Goal: Task Accomplishment & Management: Manage account settings

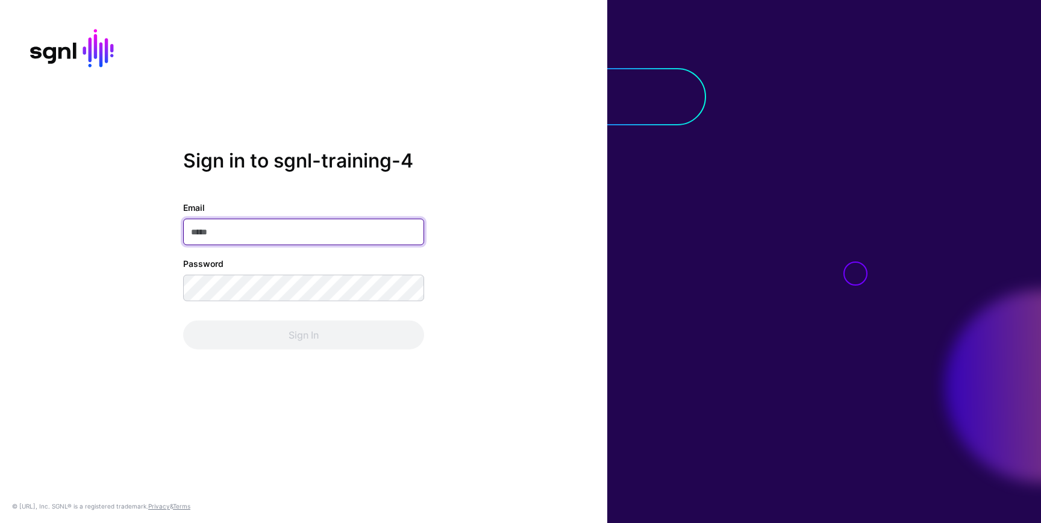
click at [305, 232] on input "Email" at bounding box center [303, 232] width 241 height 27
paste input "**********"
type input "**********"
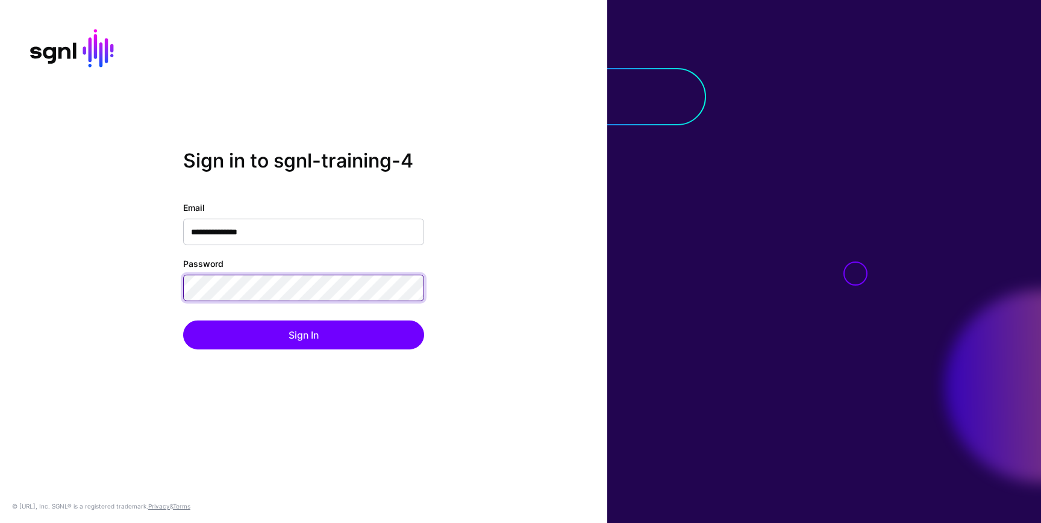
click at [183, 320] on button "Sign In" at bounding box center [303, 334] width 241 height 29
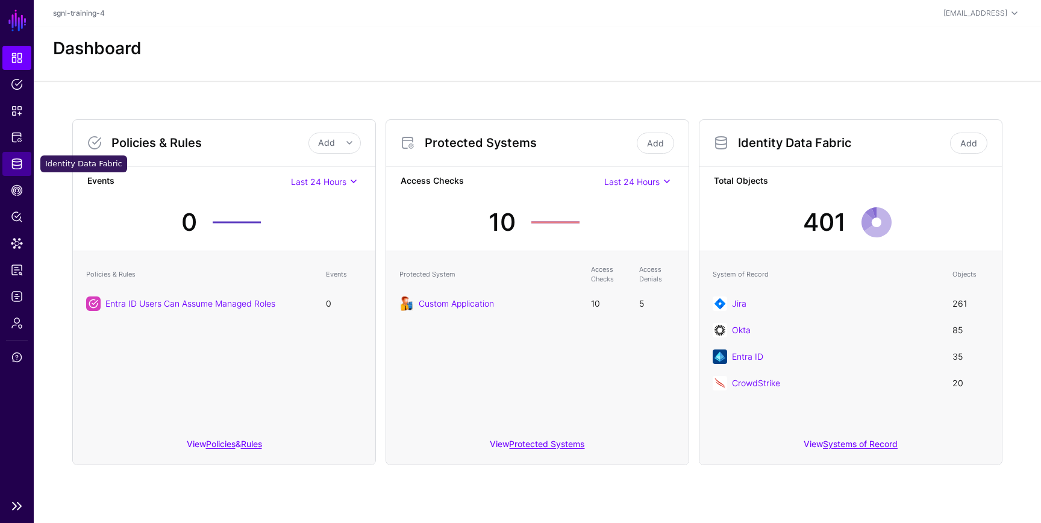
click at [11, 163] on span "Identity Data Fabric" at bounding box center [17, 164] width 12 height 12
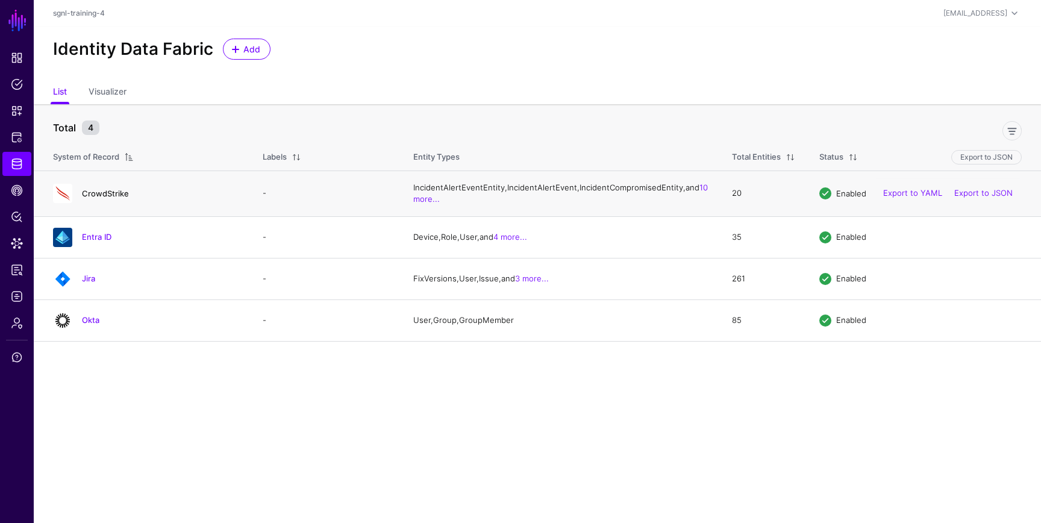
click at [105, 198] on link "CrowdStrike" at bounding box center [105, 194] width 47 height 10
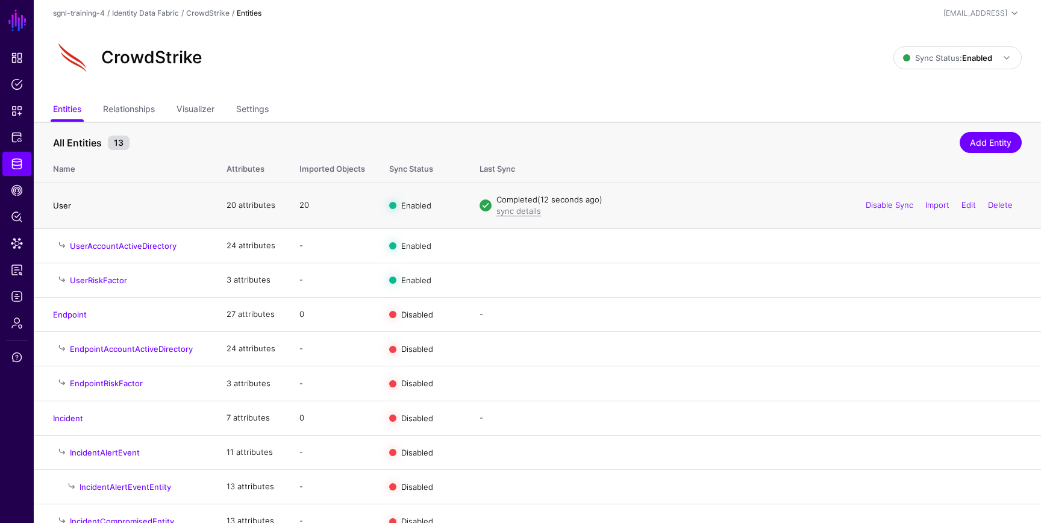
click at [62, 201] on link "User" at bounding box center [62, 206] width 18 height 10
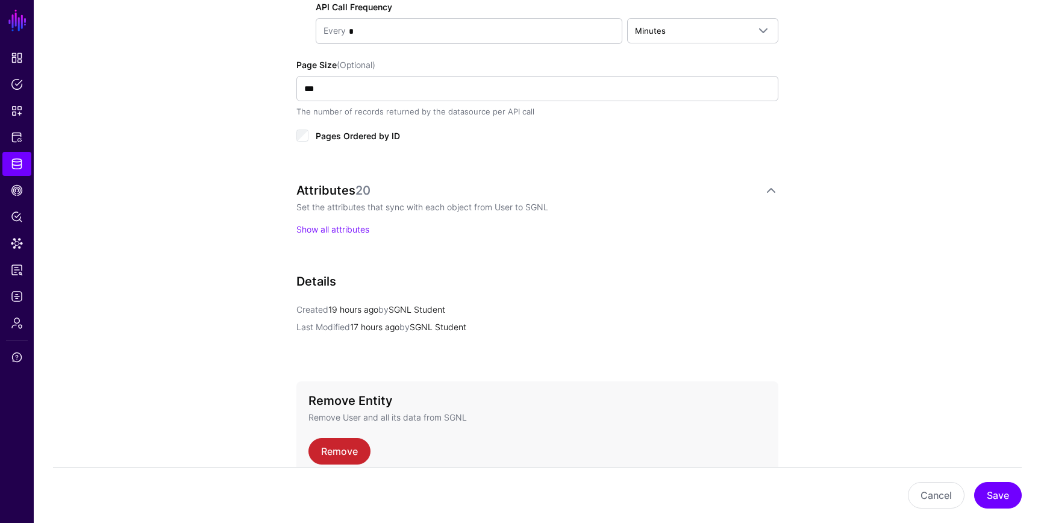
scroll to position [745, 0]
click at [349, 222] on link "Show all attributes" at bounding box center [332, 227] width 73 height 10
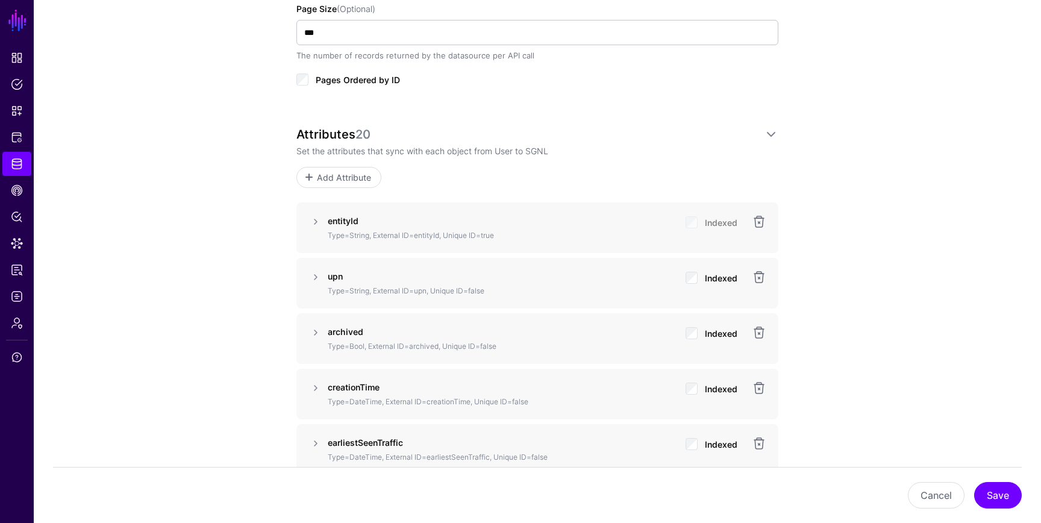
scroll to position [839, 0]
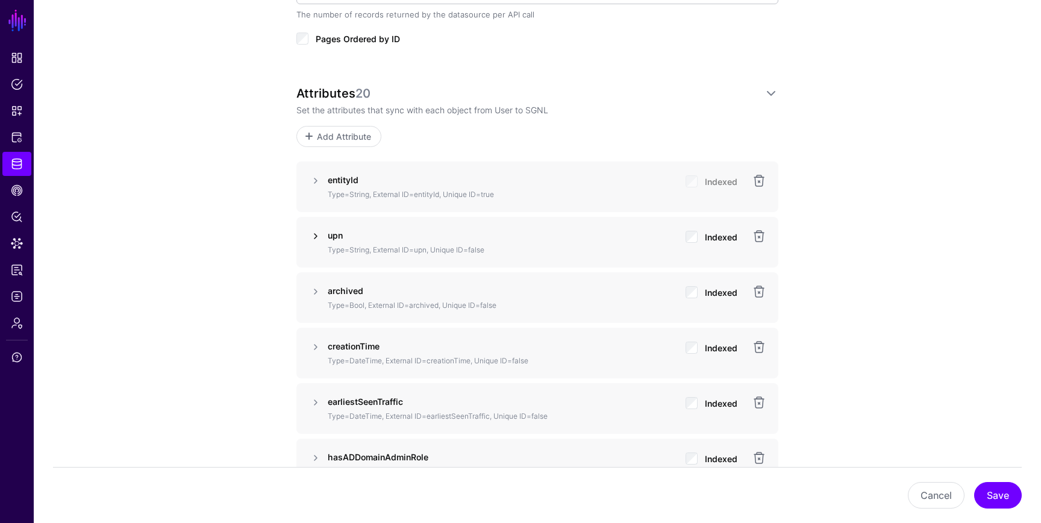
click at [317, 231] on link at bounding box center [315, 236] width 14 height 14
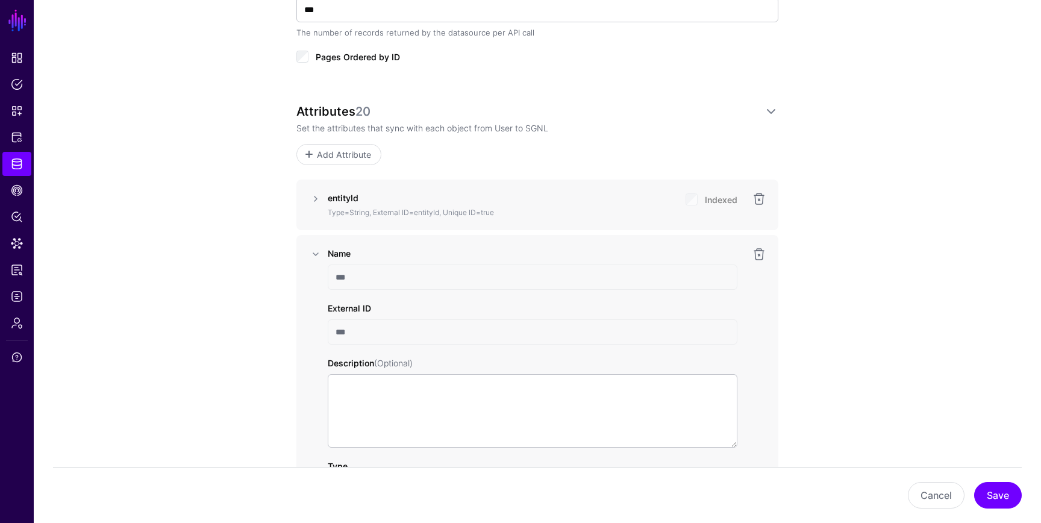
scroll to position [820, 0]
click at [532, 282] on input "***" at bounding box center [533, 278] width 410 height 25
click at [536, 317] on div "External ID ***" at bounding box center [533, 324] width 410 height 43
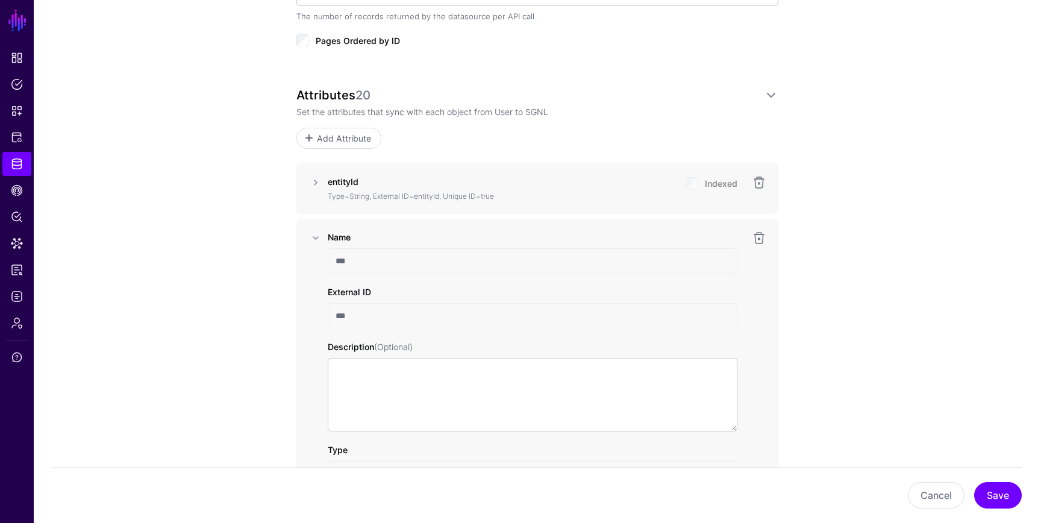
scroll to position [837, 0]
click at [757, 240] on link at bounding box center [759, 238] width 14 height 14
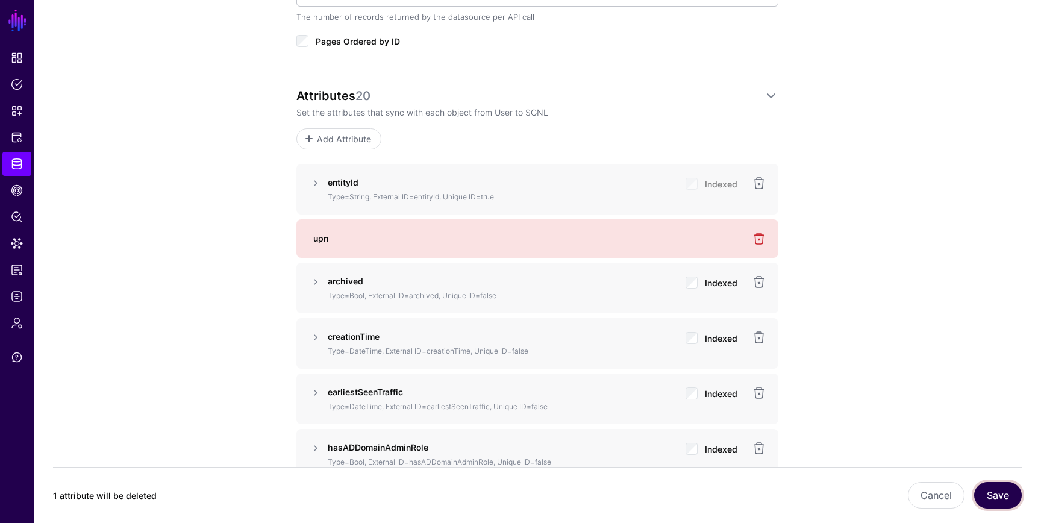
click at [1004, 484] on button "Save" at bounding box center [998, 495] width 48 height 27
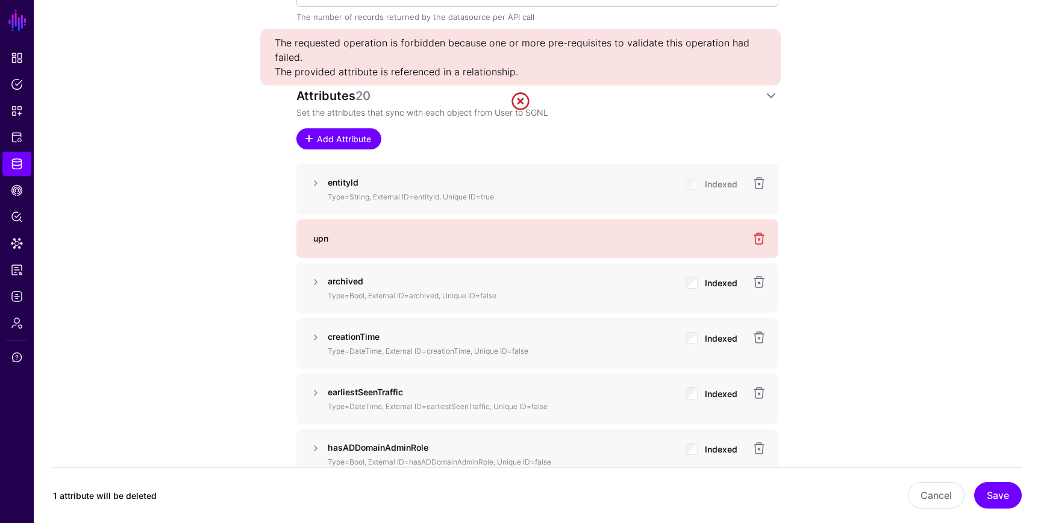
click at [377, 140] on link "Add Attribute" at bounding box center [338, 138] width 85 height 21
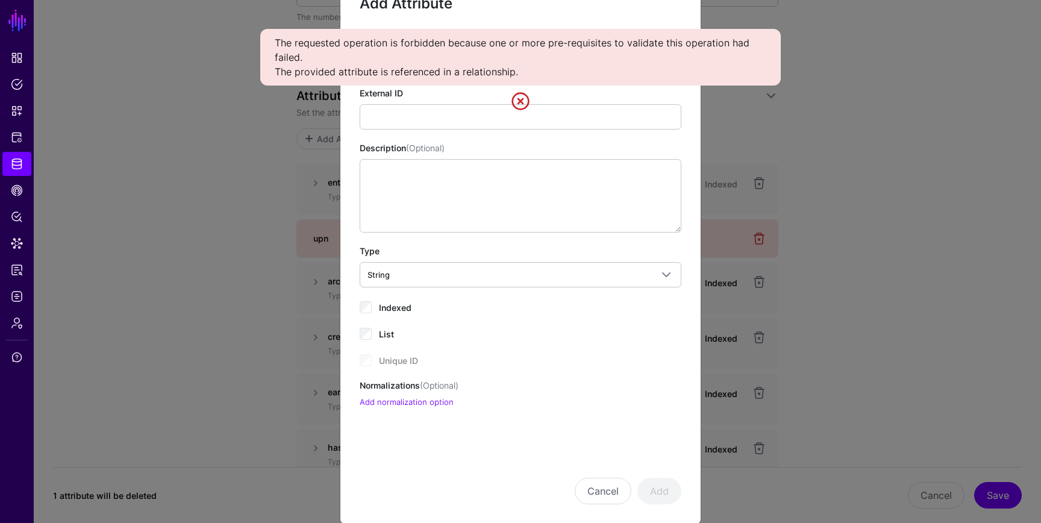
scroll to position [46, 0]
click at [524, 103] on link at bounding box center [520, 101] width 19 height 19
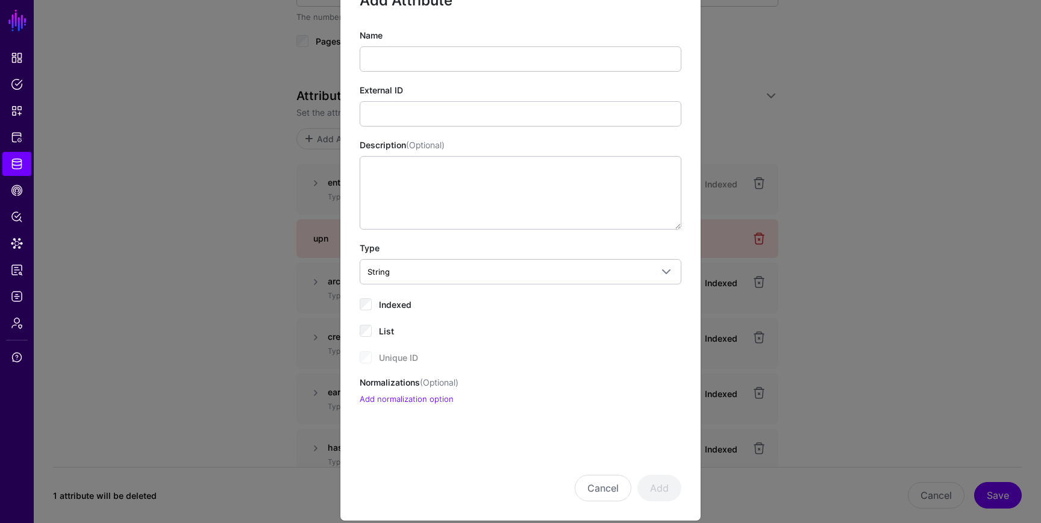
scroll to position [0, 0]
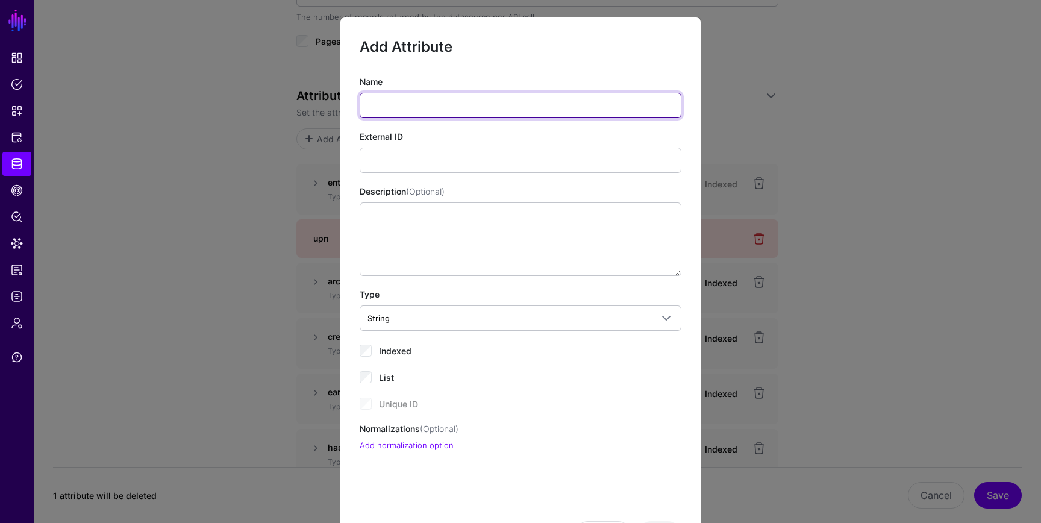
click at [502, 102] on input "Name" at bounding box center [521, 105] width 322 height 25
type input "***"
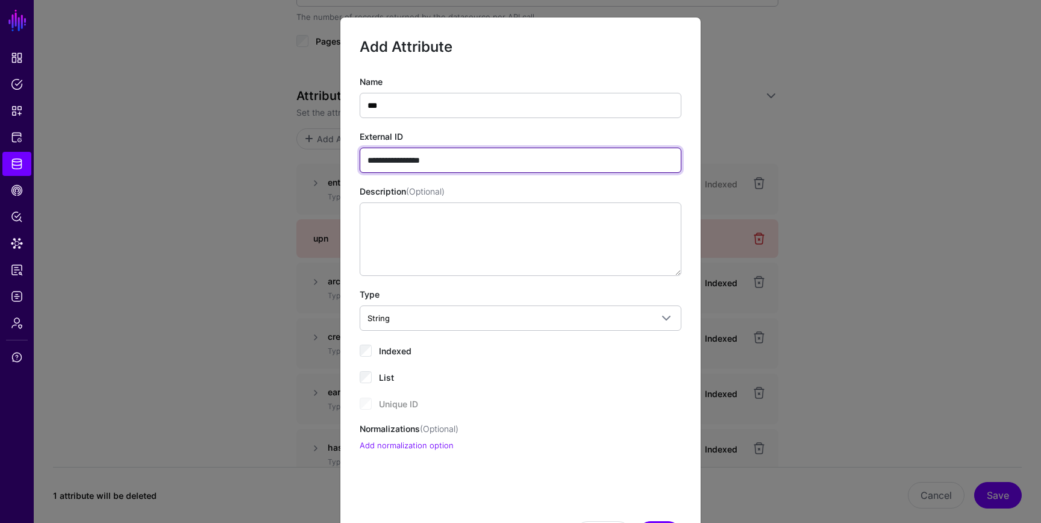
type input "**********"
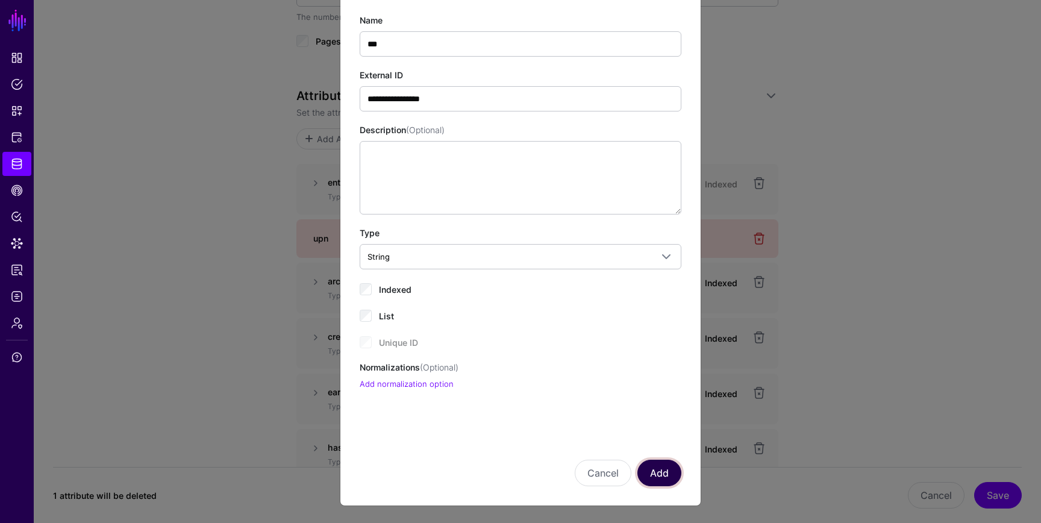
click at [657, 467] on button "Add" at bounding box center [659, 473] width 44 height 27
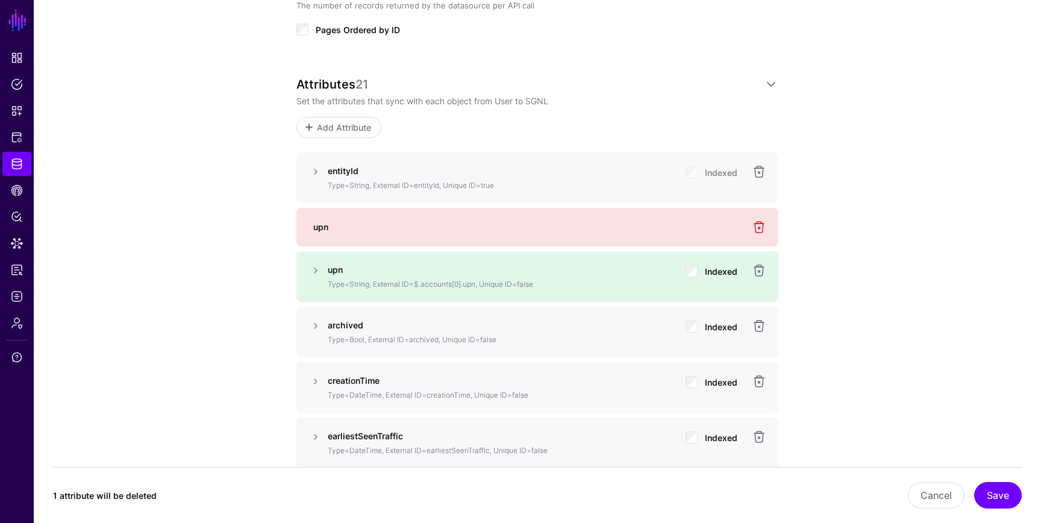
scroll to position [850, 0]
click at [1003, 488] on button "Save" at bounding box center [998, 495] width 48 height 27
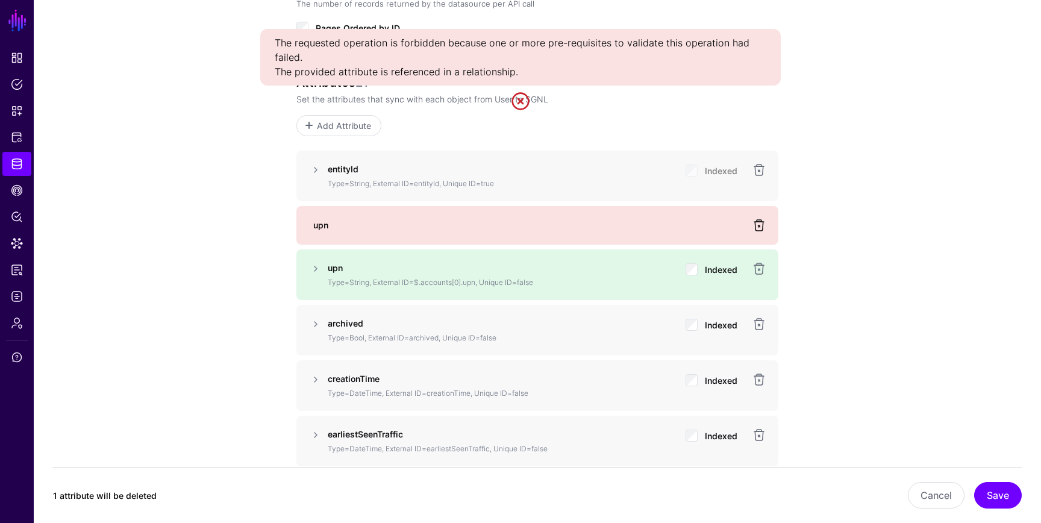
click at [761, 220] on link at bounding box center [759, 225] width 14 height 14
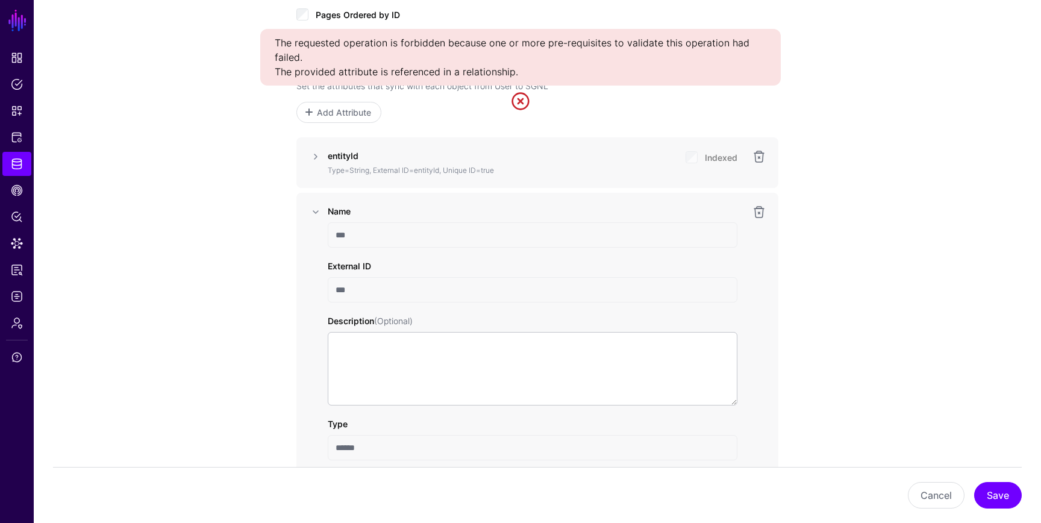
scroll to position [864, 0]
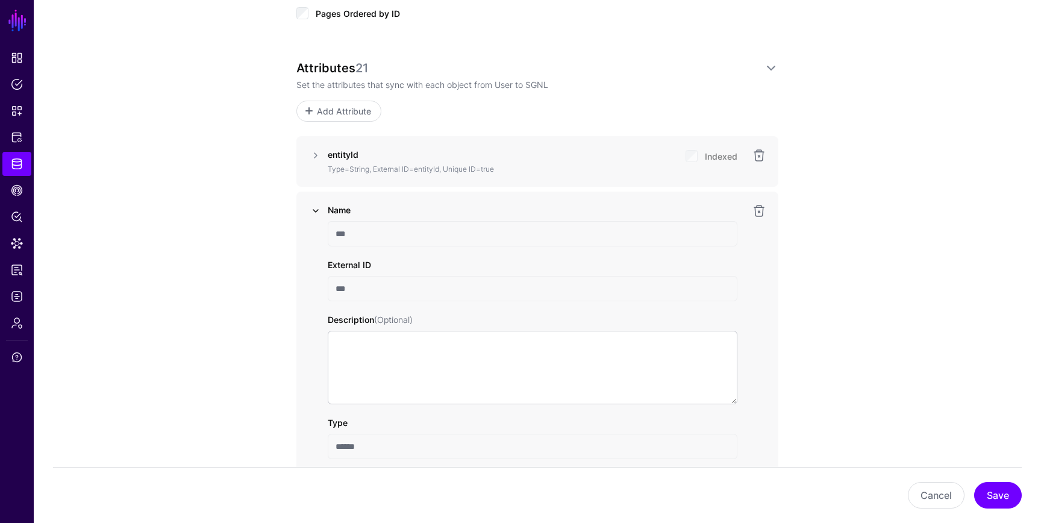
click at [314, 208] on link at bounding box center [315, 211] width 14 height 14
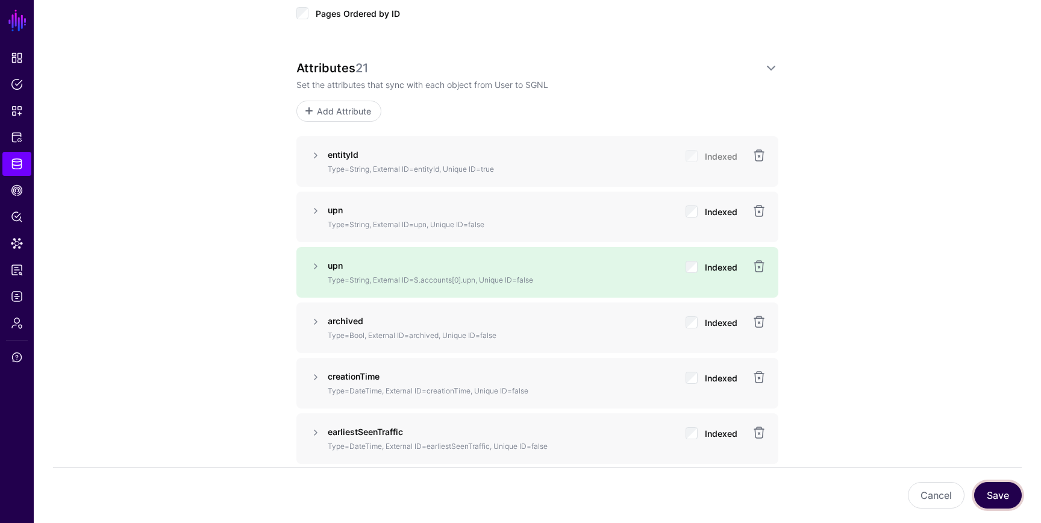
click at [1010, 498] on button "Save" at bounding box center [998, 495] width 48 height 27
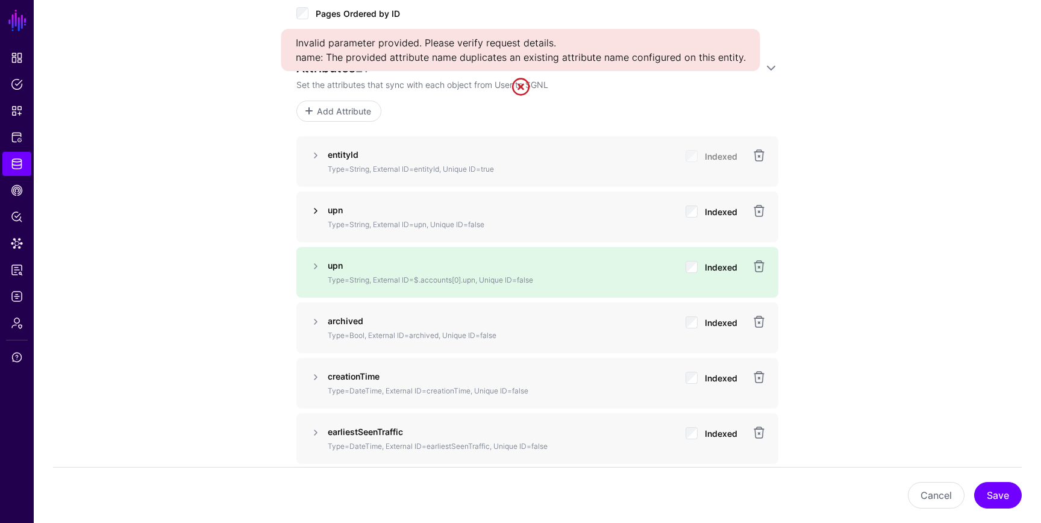
click at [314, 206] on link at bounding box center [315, 211] width 14 height 14
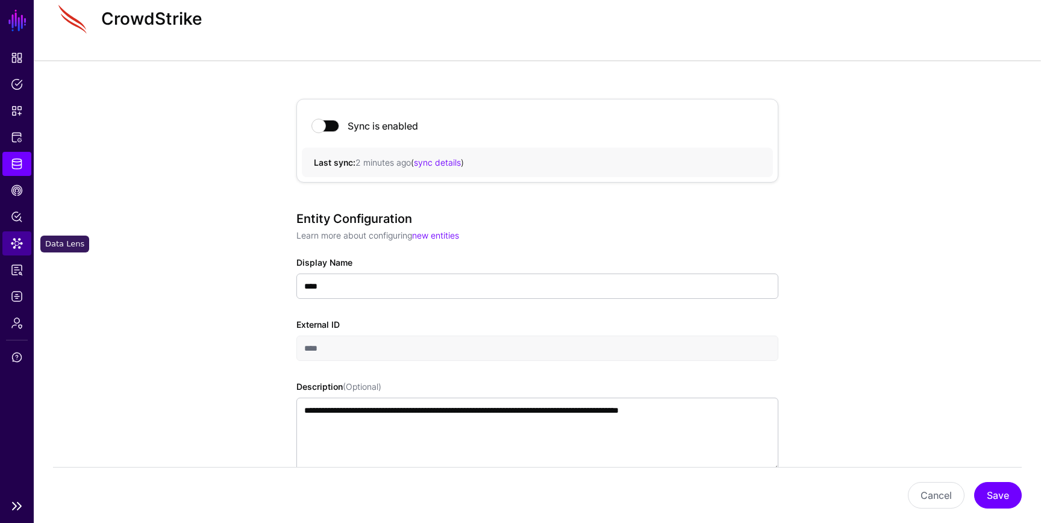
scroll to position [39, 0]
click at [927, 487] on button "Cancel" at bounding box center [936, 495] width 57 height 27
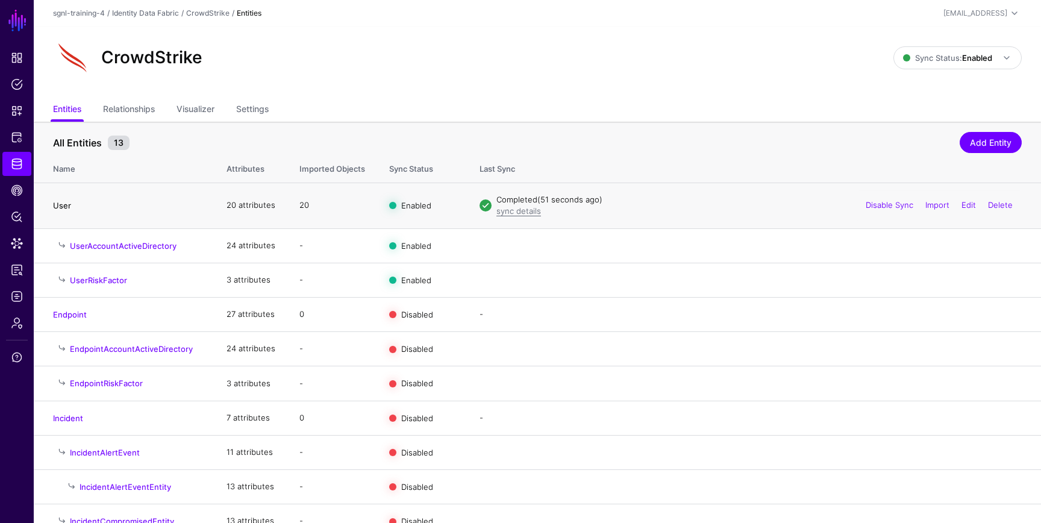
click at [59, 204] on link "User" at bounding box center [62, 206] width 18 height 10
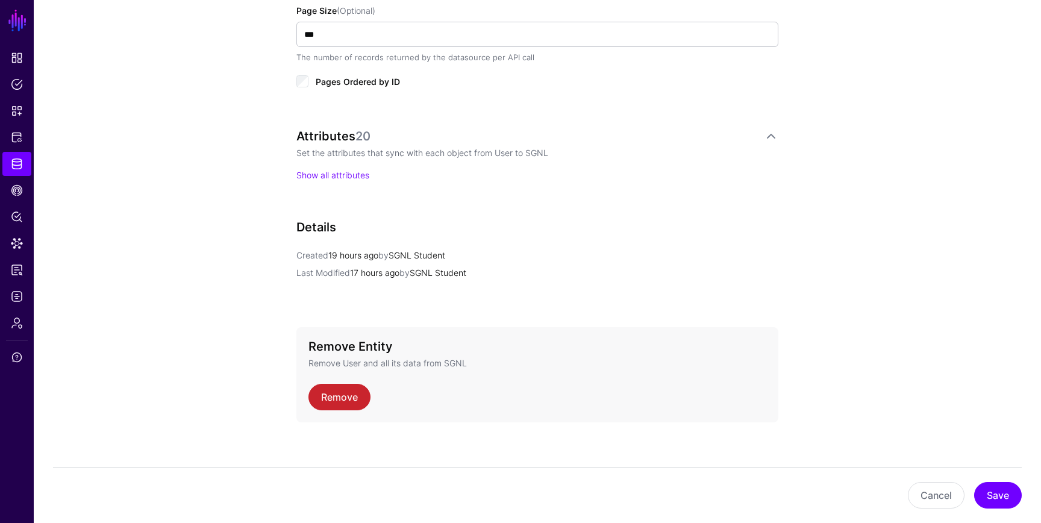
scroll to position [798, 0]
click at [367, 169] on link "Show all attributes" at bounding box center [332, 174] width 73 height 10
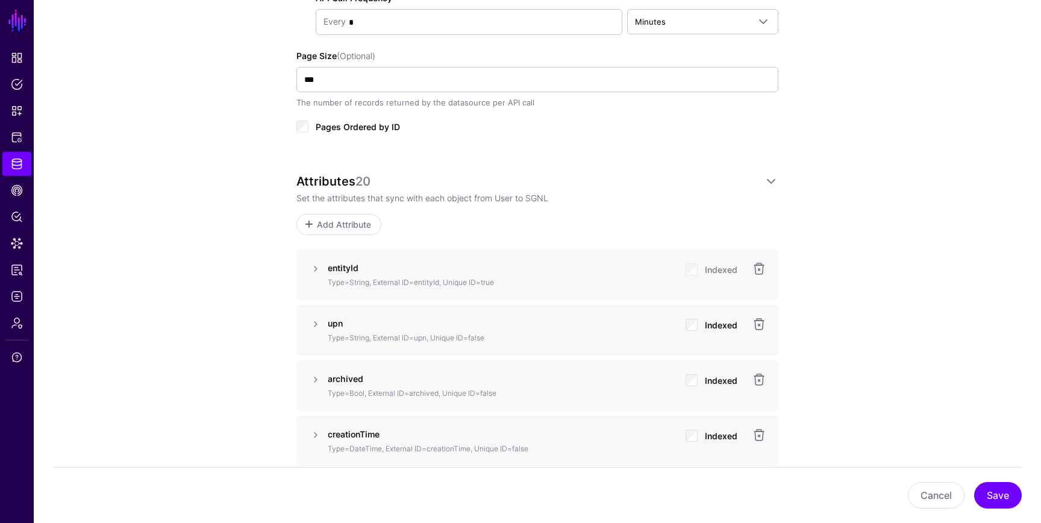
scroll to position [746, 0]
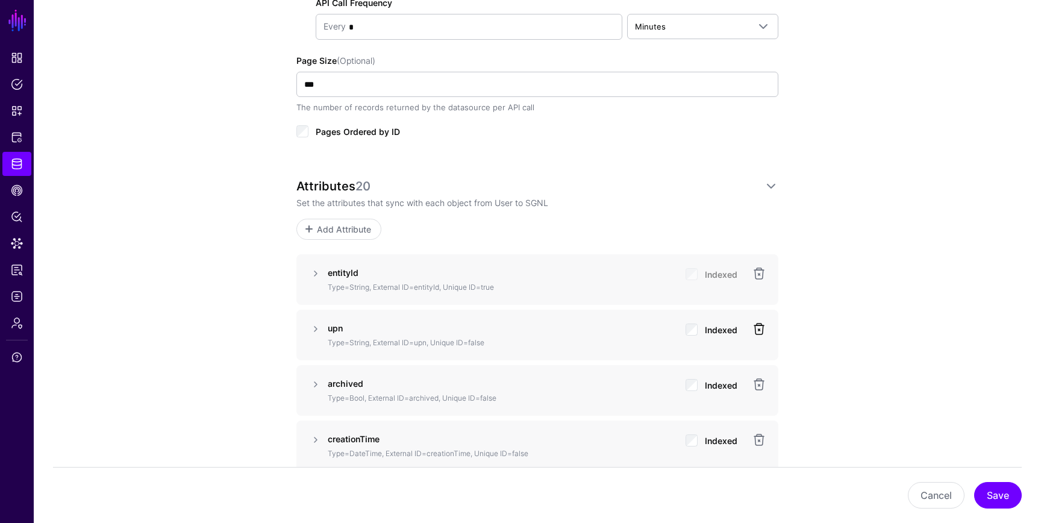
click at [758, 325] on link at bounding box center [759, 329] width 14 height 14
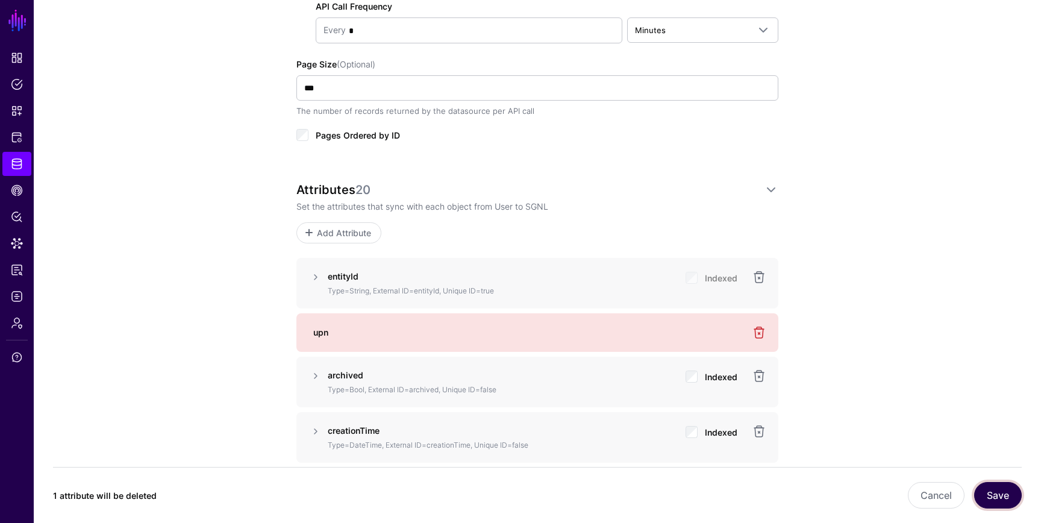
click at [1010, 486] on button "Save" at bounding box center [998, 495] width 48 height 27
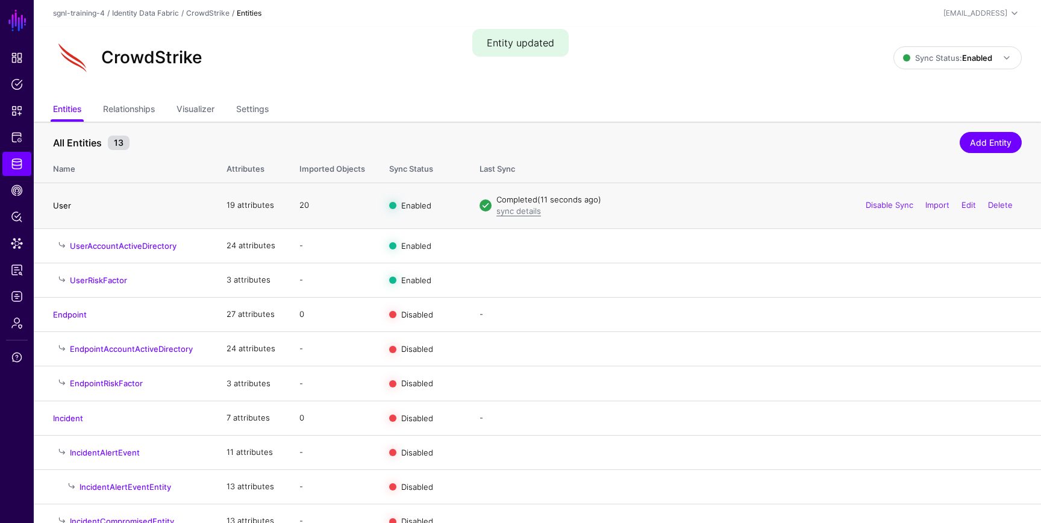
click at [61, 202] on link "User" at bounding box center [62, 206] width 18 height 10
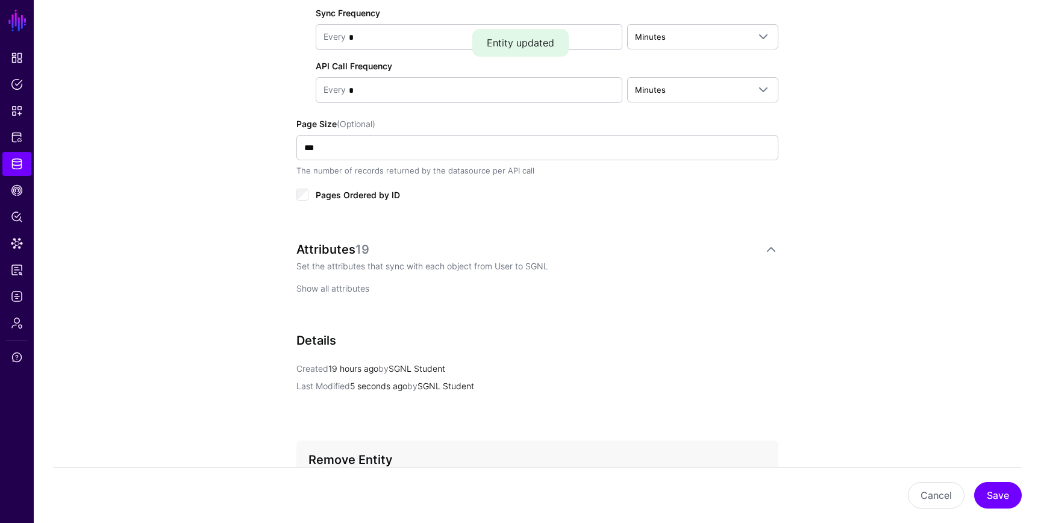
click at [322, 286] on link "Show all attributes" at bounding box center [332, 288] width 73 height 10
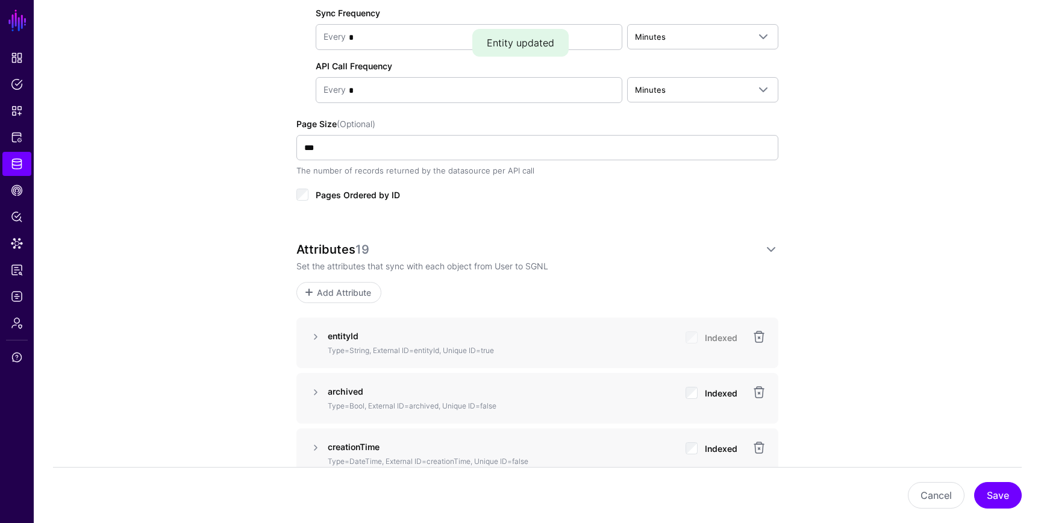
scroll to position [683, 0]
click at [330, 291] on span "Add Attribute" at bounding box center [344, 293] width 57 height 13
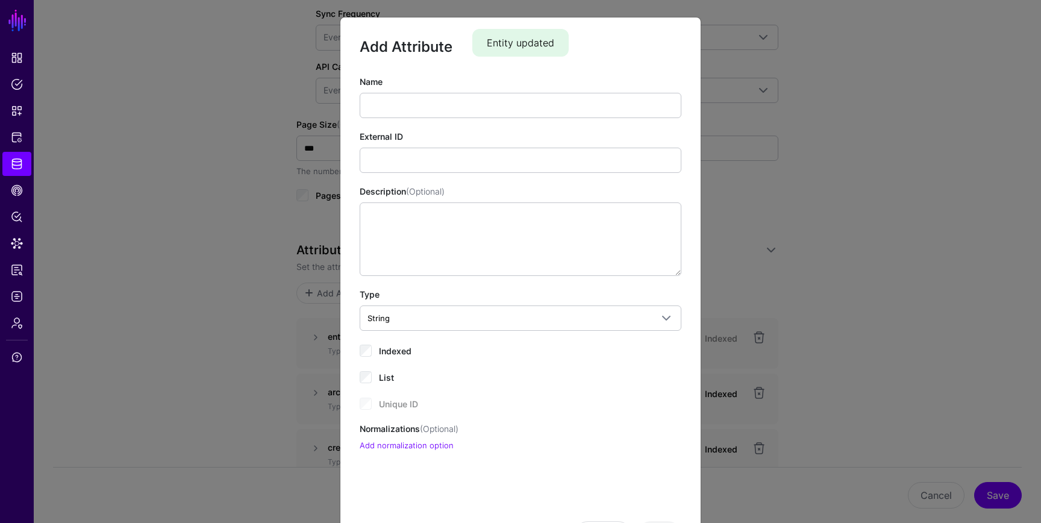
scroll to position [3, 0]
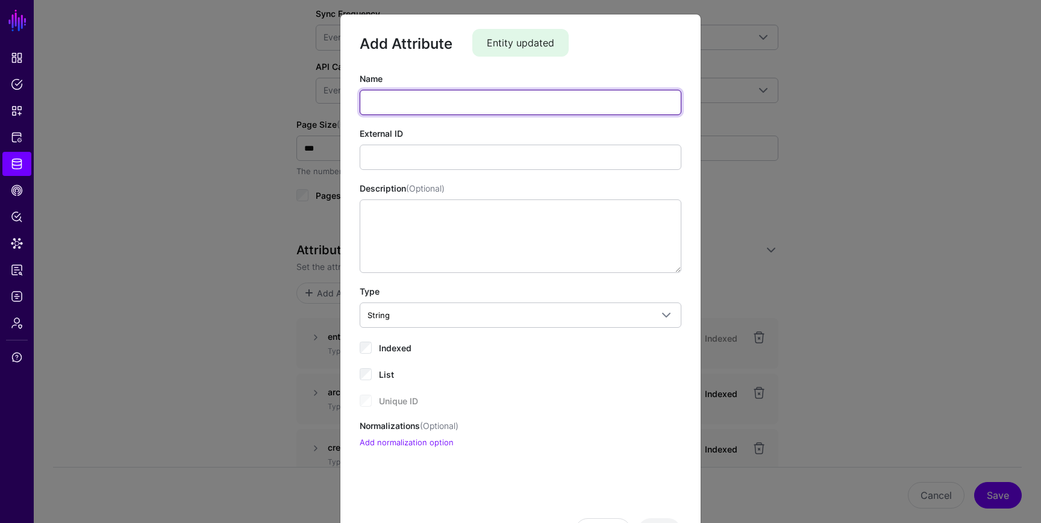
click at [420, 101] on input "Name" at bounding box center [521, 102] width 322 height 25
type input "***"
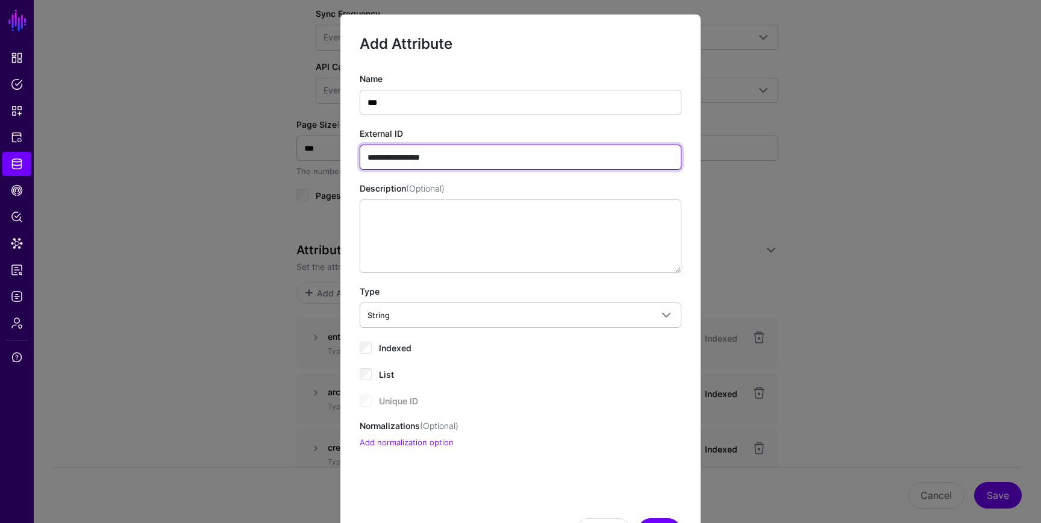
type input "**********"
click at [372, 344] on div "Indexed" at bounding box center [521, 347] width 322 height 14
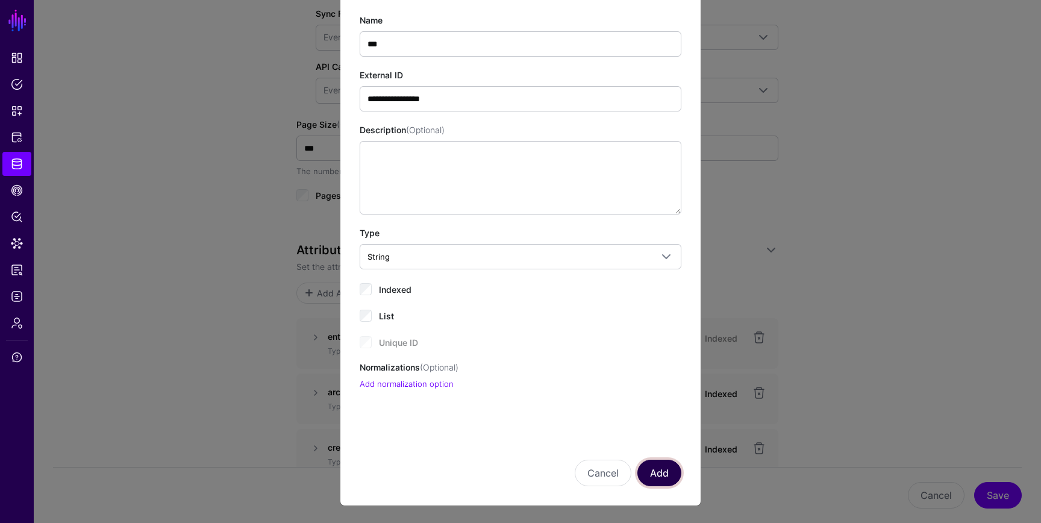
click at [657, 481] on button "Add" at bounding box center [659, 473] width 44 height 27
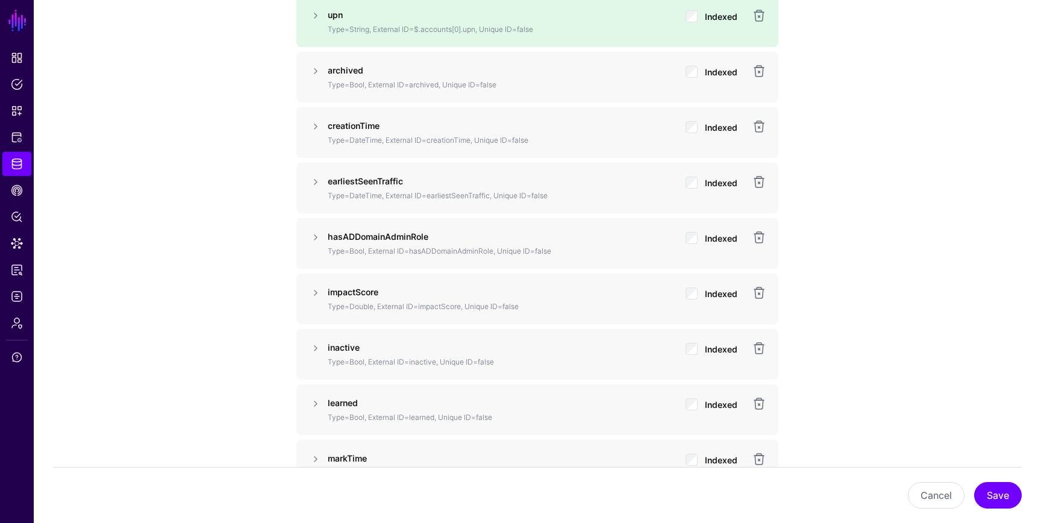
scroll to position [1064, 0]
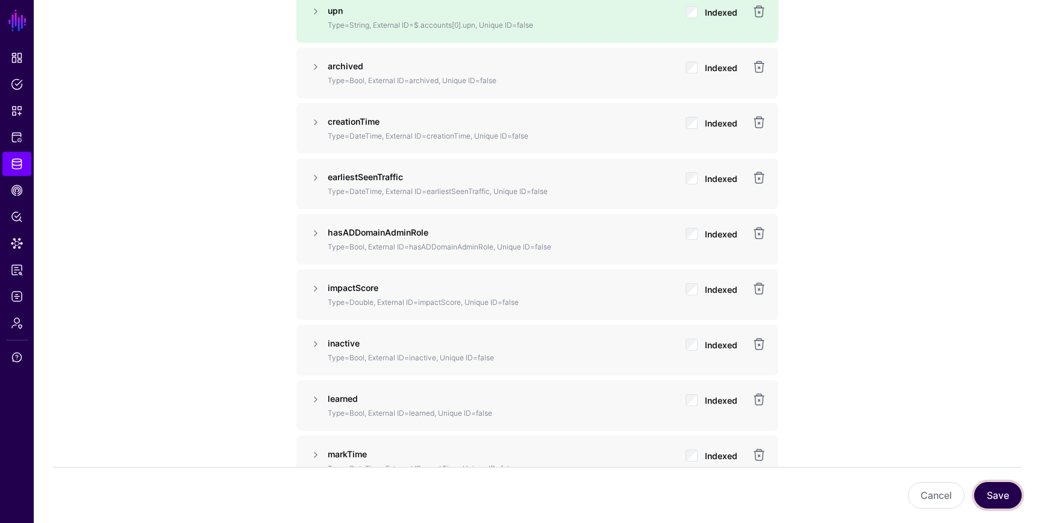
click at [1013, 490] on button "Save" at bounding box center [998, 495] width 48 height 27
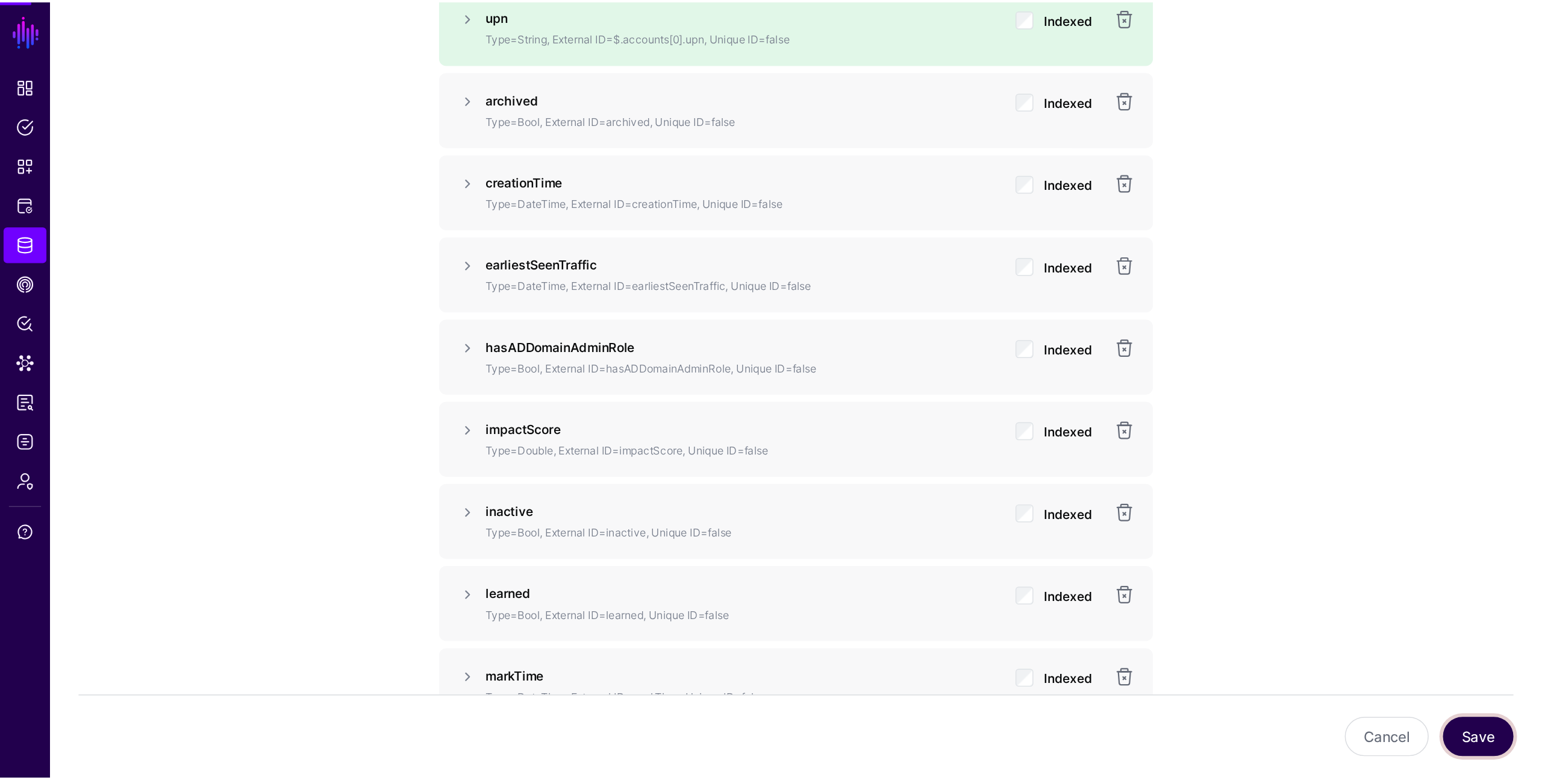
scroll to position [0, 0]
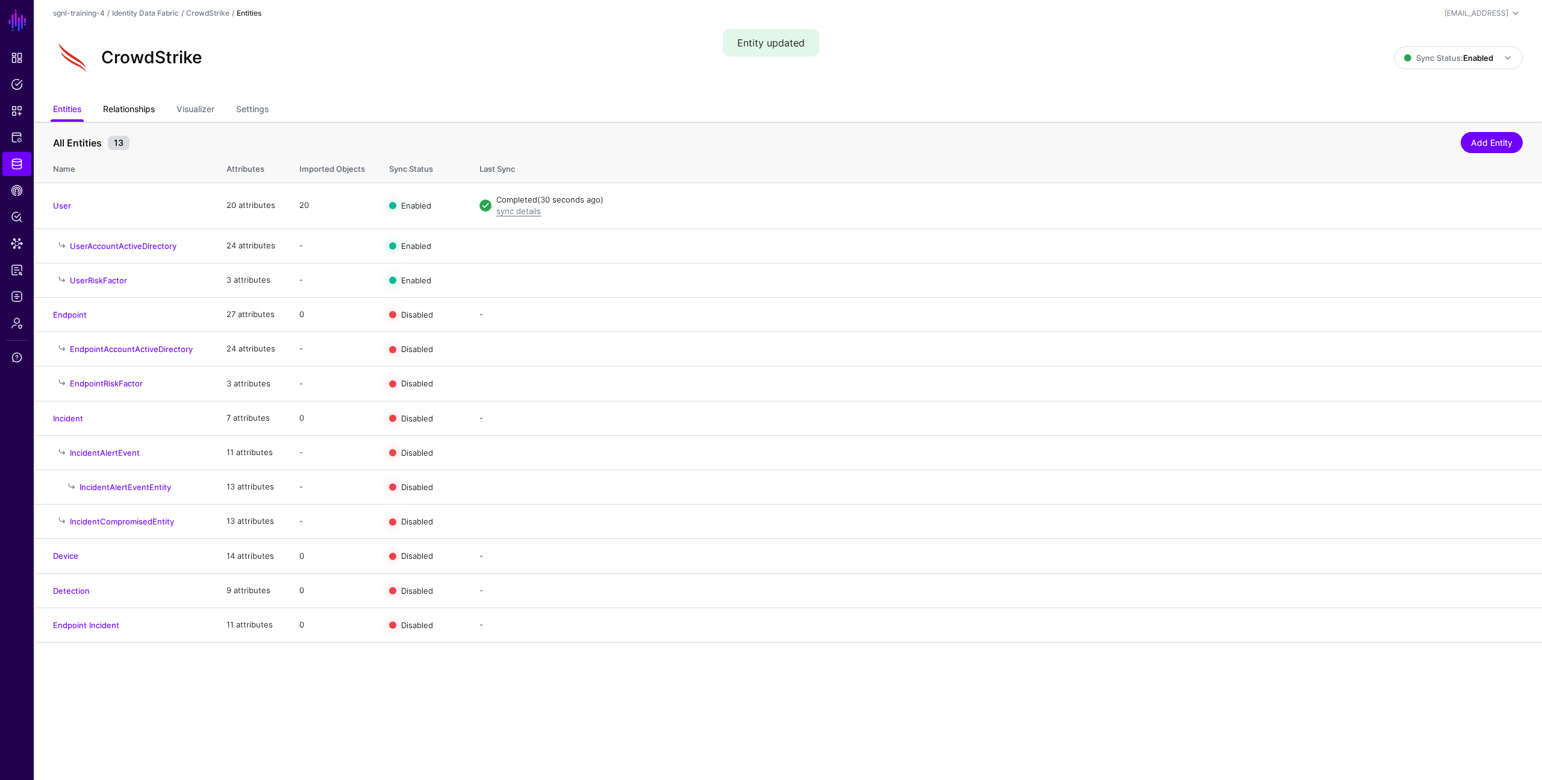
click at [139, 107] on link "Relationships" at bounding box center [129, 110] width 52 height 23
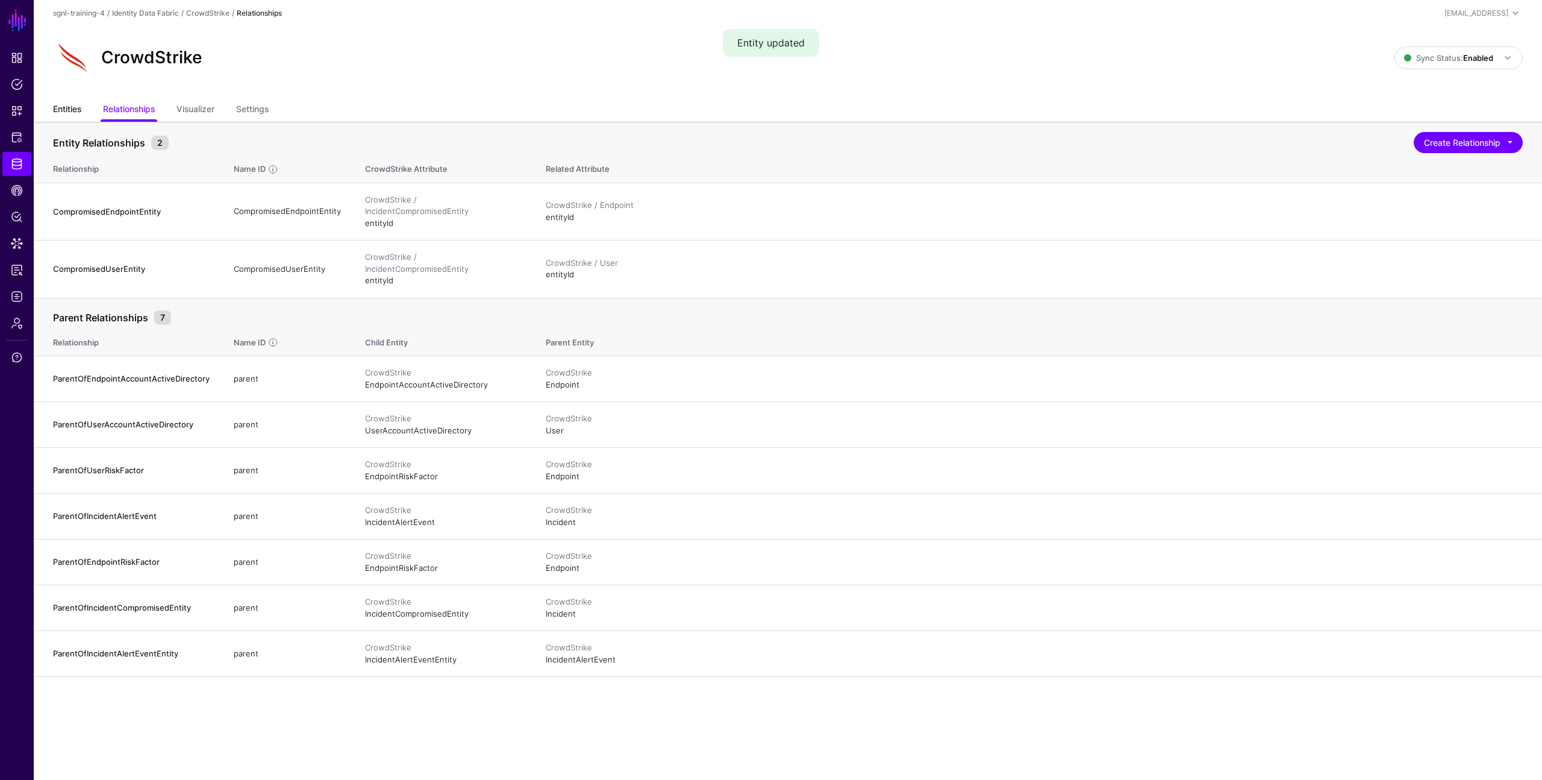
click at [70, 112] on link "Entities" at bounding box center [67, 110] width 28 height 23
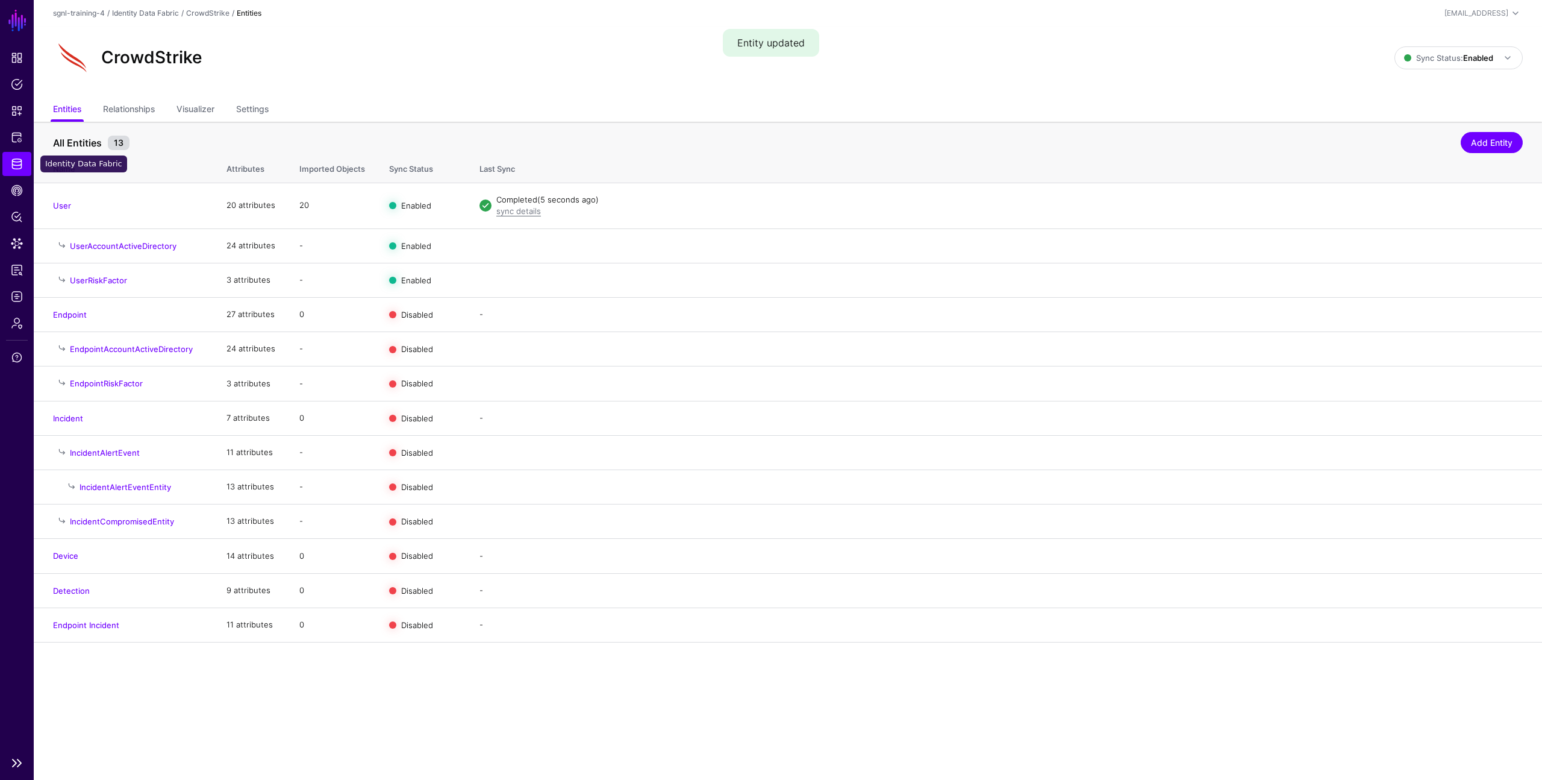
click at [21, 160] on span "Identity Data Fabric" at bounding box center [17, 164] width 12 height 12
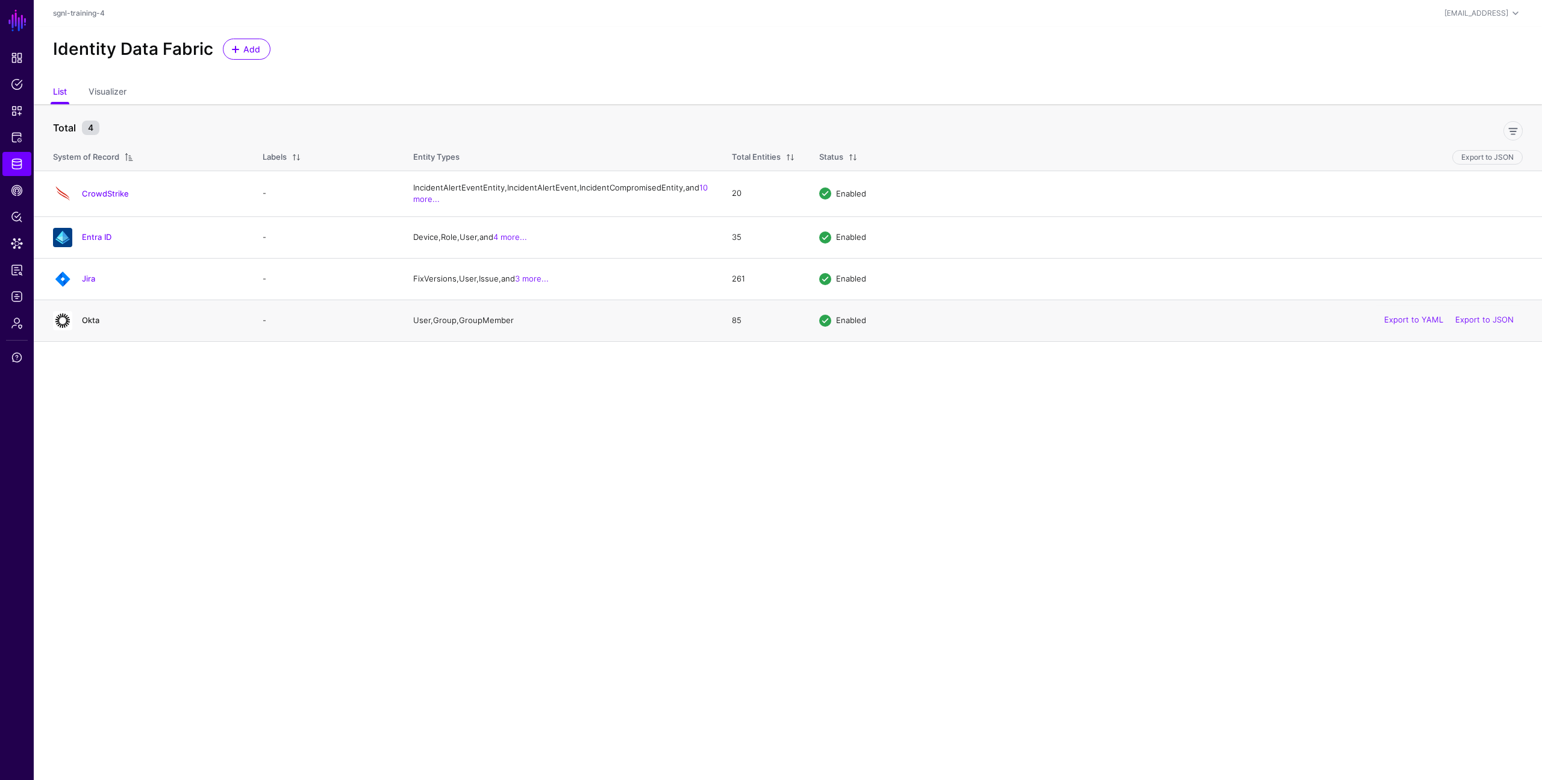
click at [84, 325] on link "Okta" at bounding box center [90, 320] width 17 height 10
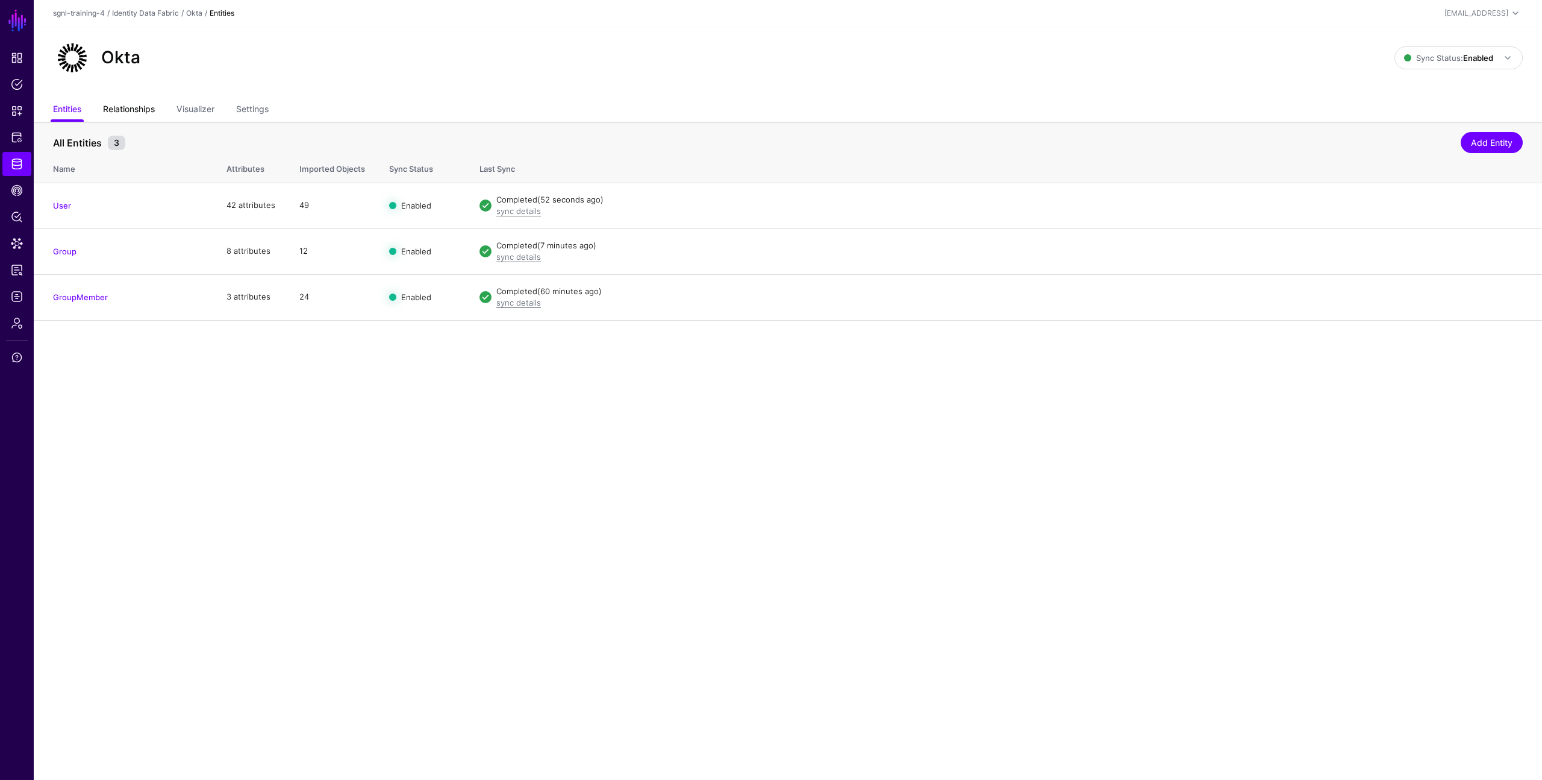
click at [142, 101] on link "Relationships" at bounding box center [129, 110] width 52 height 23
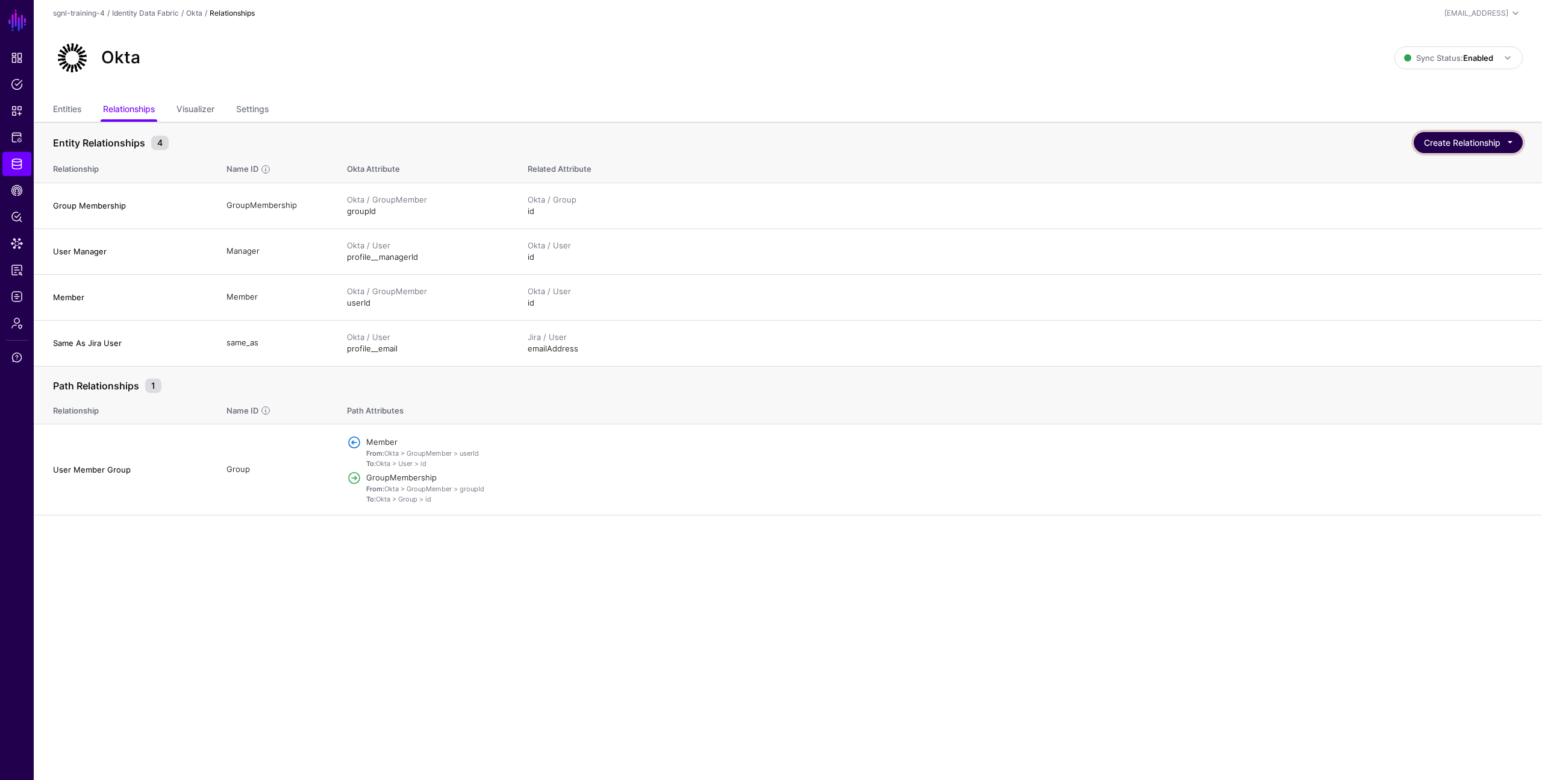
click at [1040, 143] on button "Create Relationship" at bounding box center [1468, 142] width 109 height 21
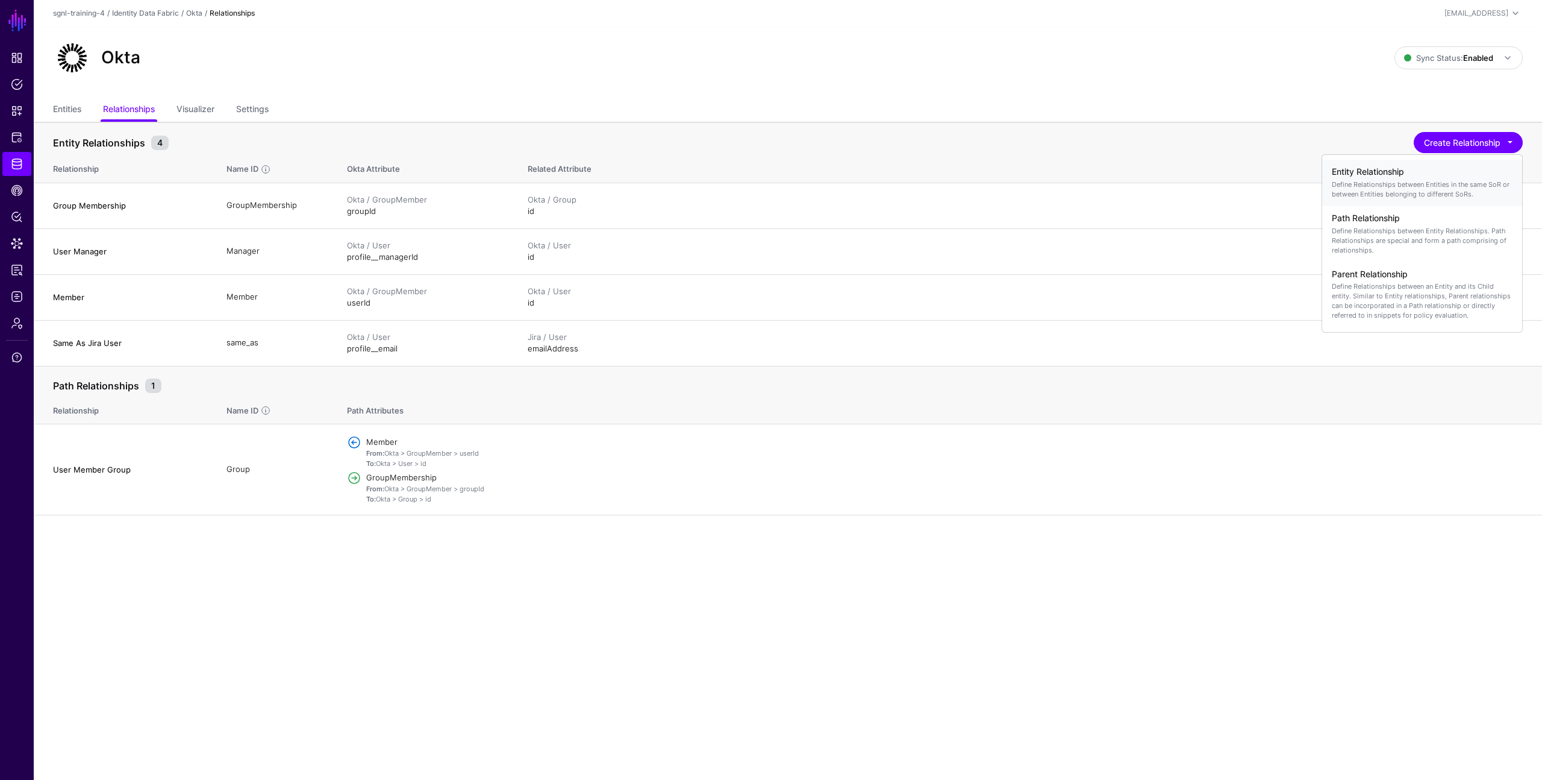
click at [1040, 184] on p "Define Relationships between Entities in the same SoR or between Entities belon…" at bounding box center [1422, 189] width 181 height 19
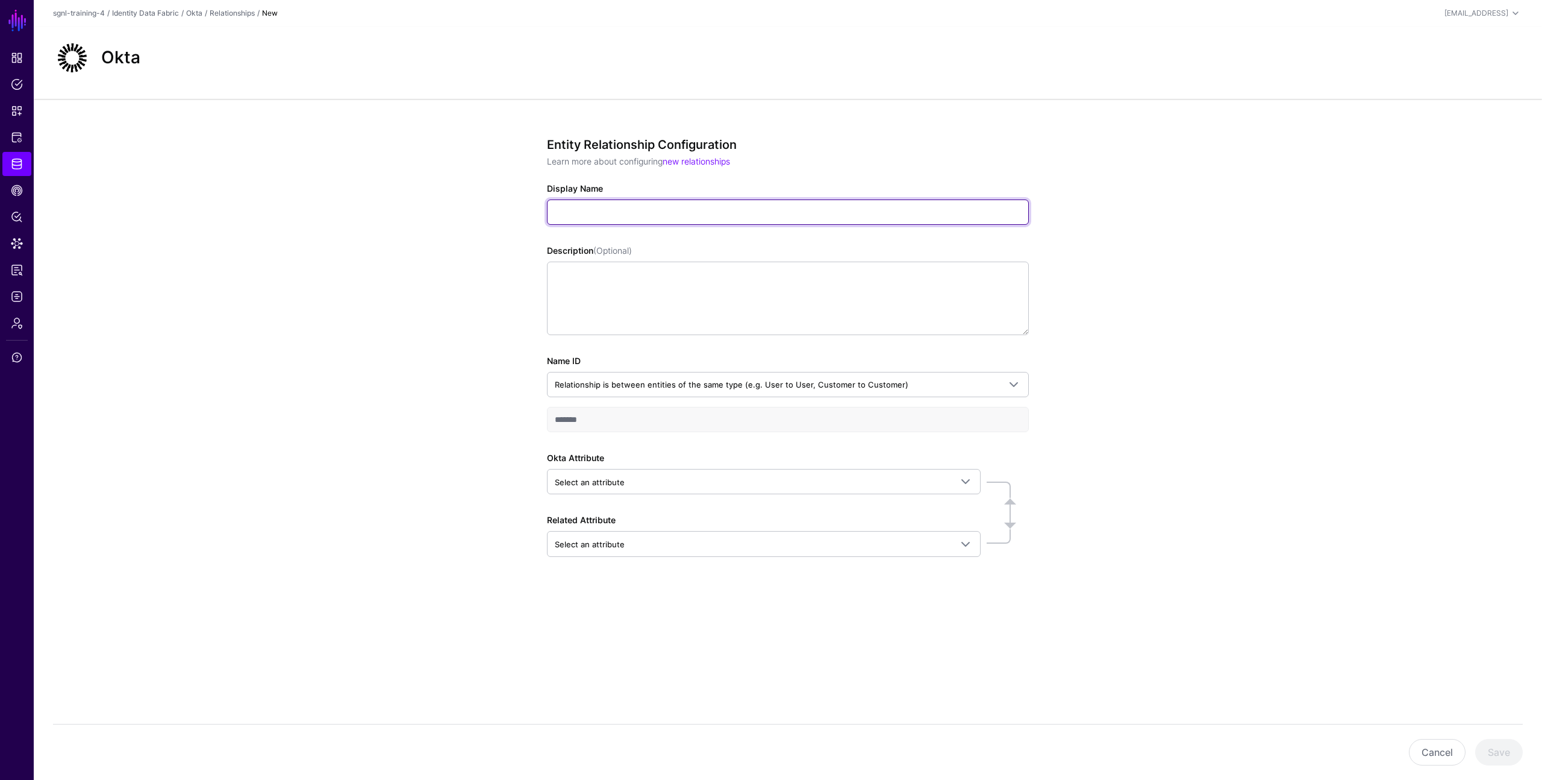
click at [608, 210] on input "Display Name" at bounding box center [788, 211] width 482 height 25
type input "**********"
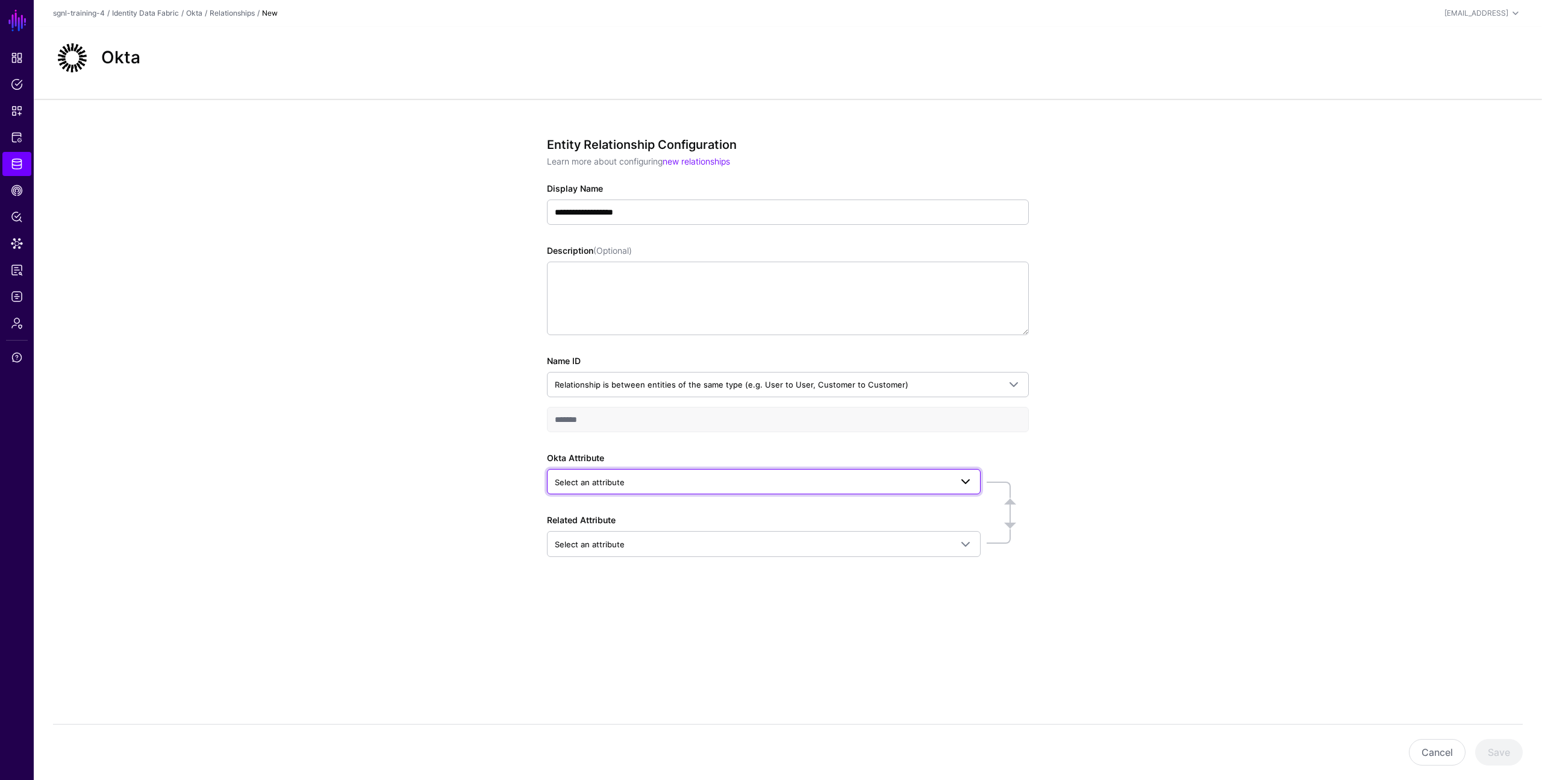
click at [644, 488] on span "Select an attribute" at bounding box center [764, 481] width 418 height 14
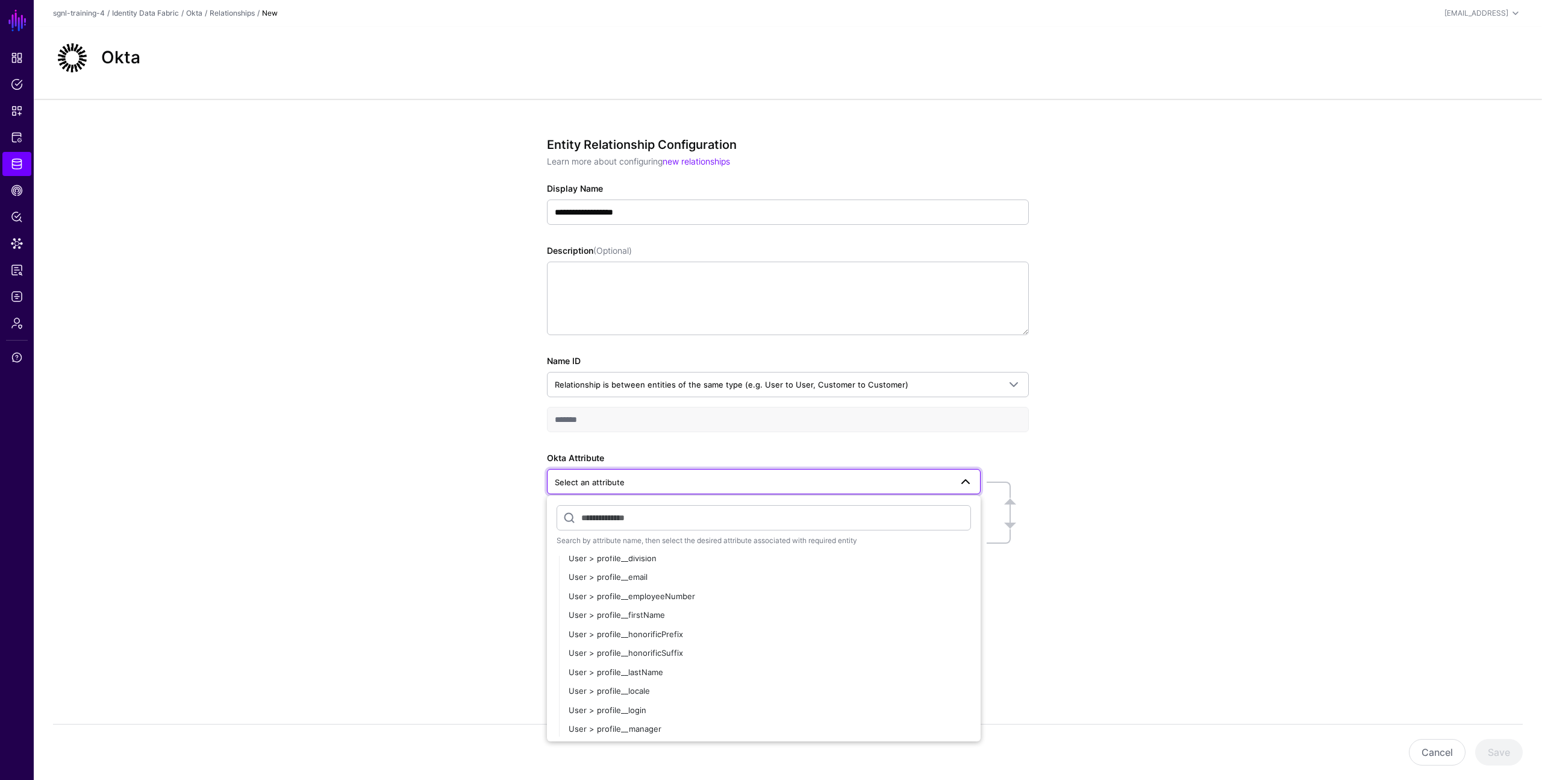
scroll to position [449, 0]
click at [699, 522] on div "User > profile__email" at bounding box center [770, 596] width 402 height 12
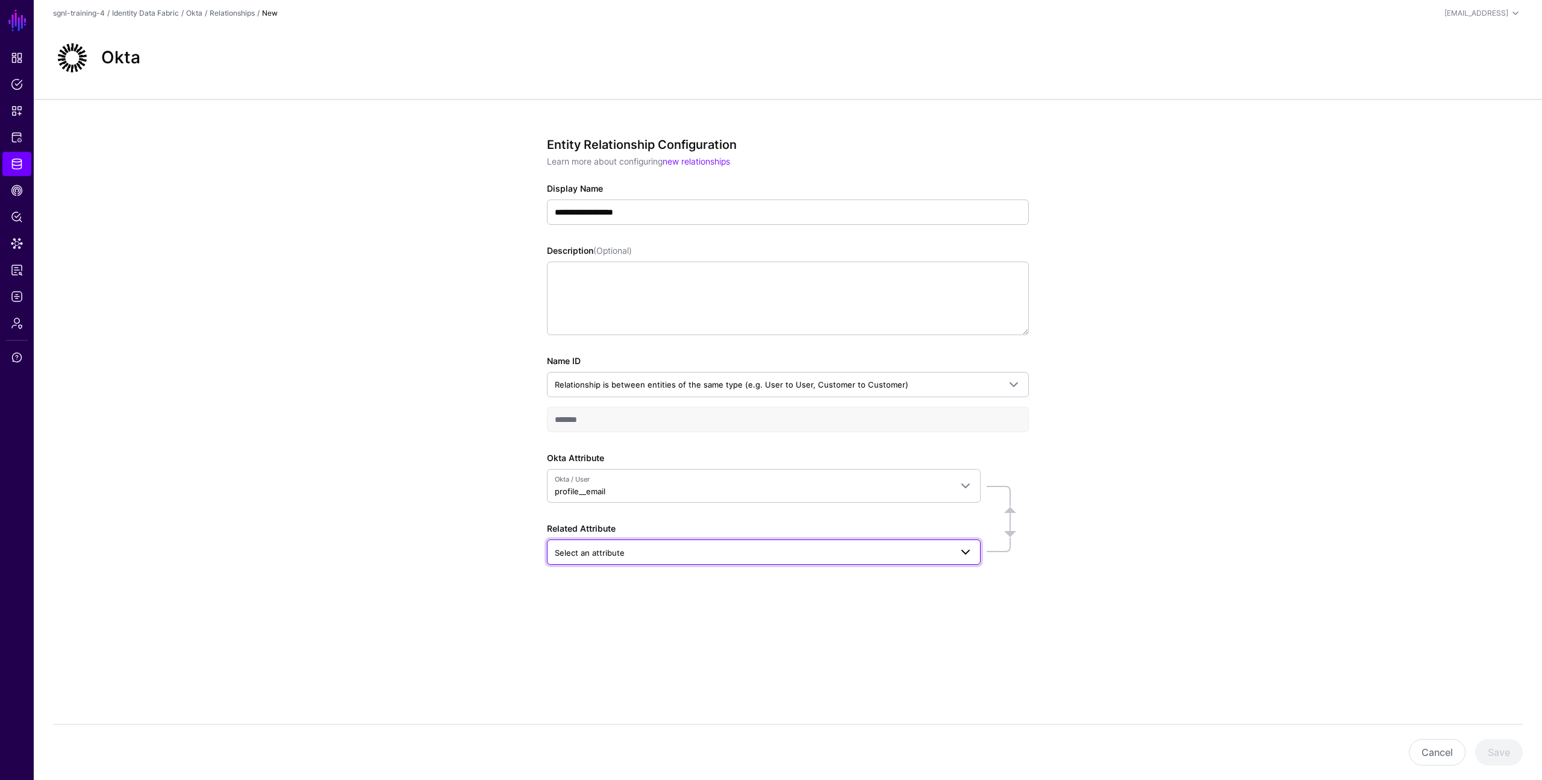
click at [631, 522] on span "Select an attribute" at bounding box center [753, 552] width 396 height 13
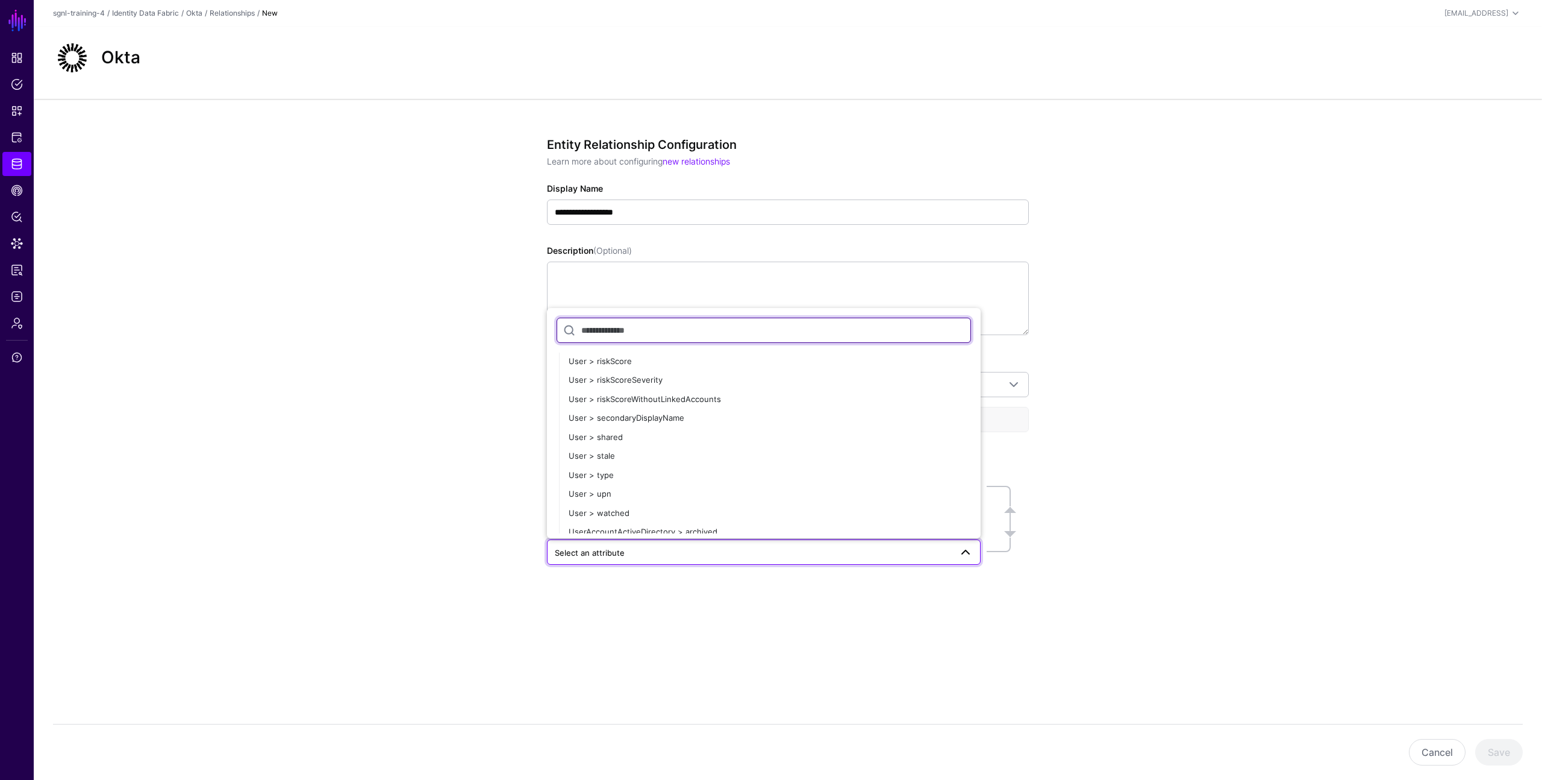
scroll to position [2739, 0]
click at [627, 496] on div "User > upn" at bounding box center [770, 493] width 402 height 12
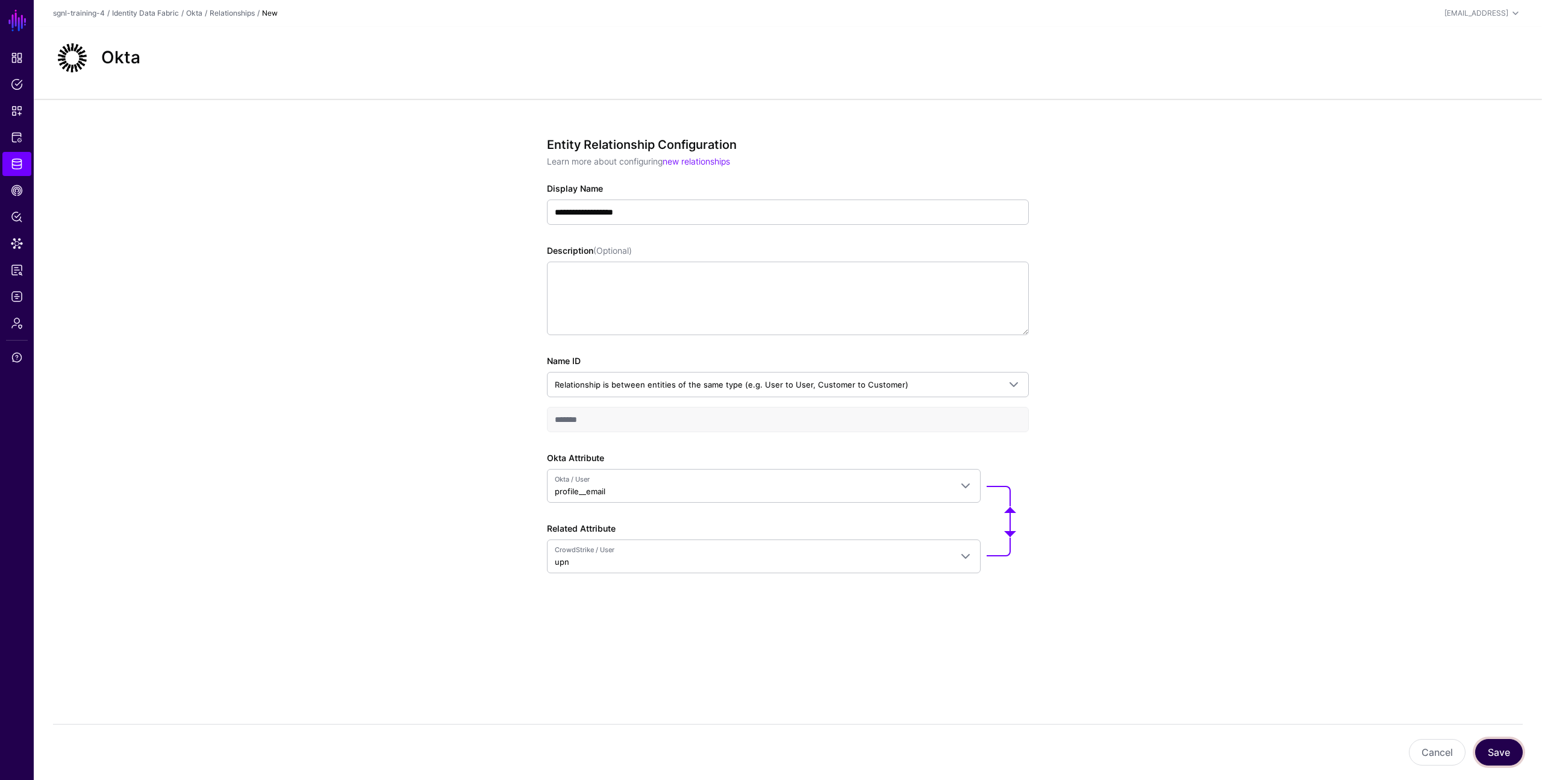
click at [1040, 522] on button "Save" at bounding box center [1499, 752] width 48 height 27
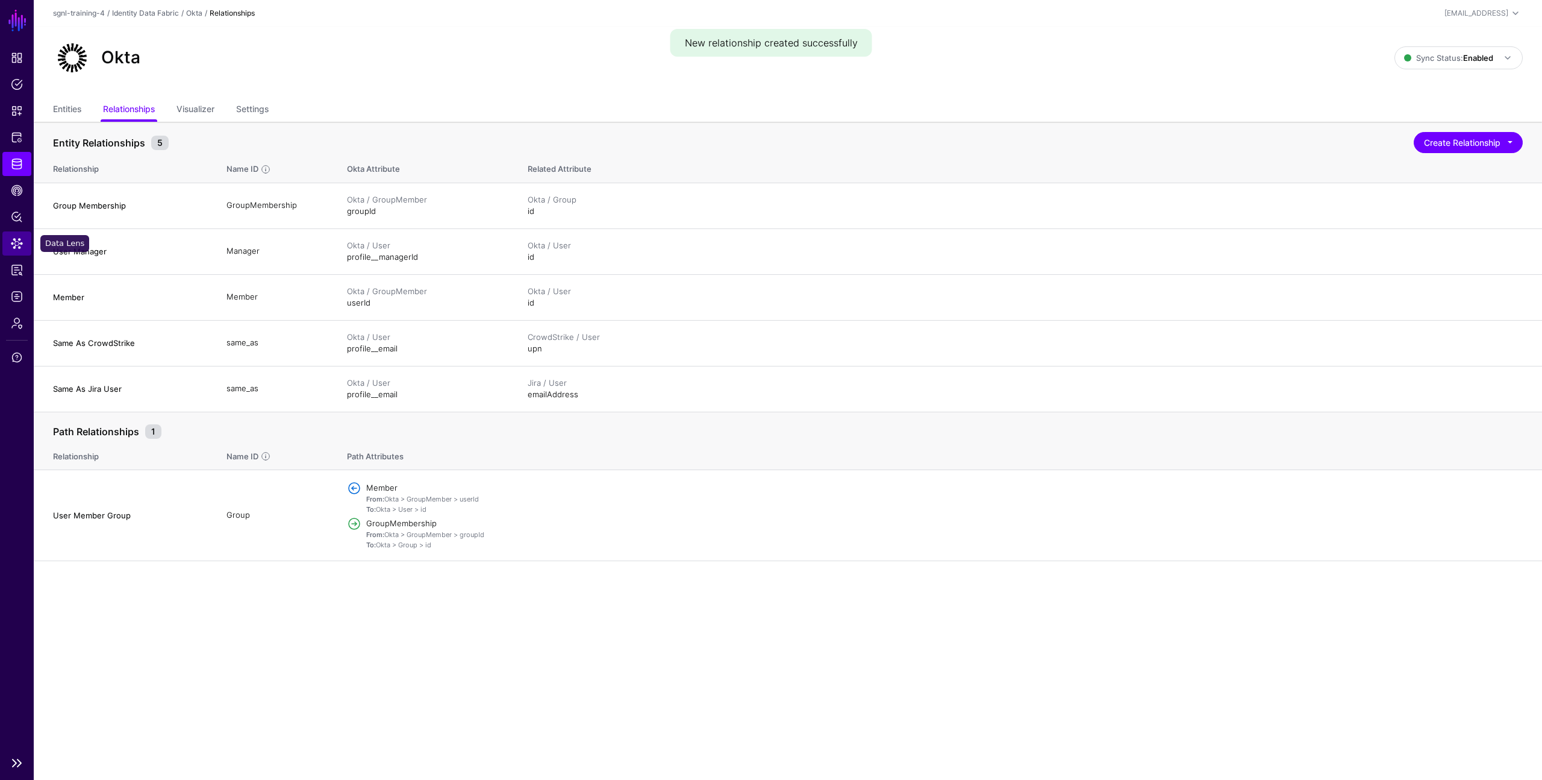
click at [22, 240] on span "Data Lens" at bounding box center [17, 243] width 12 height 12
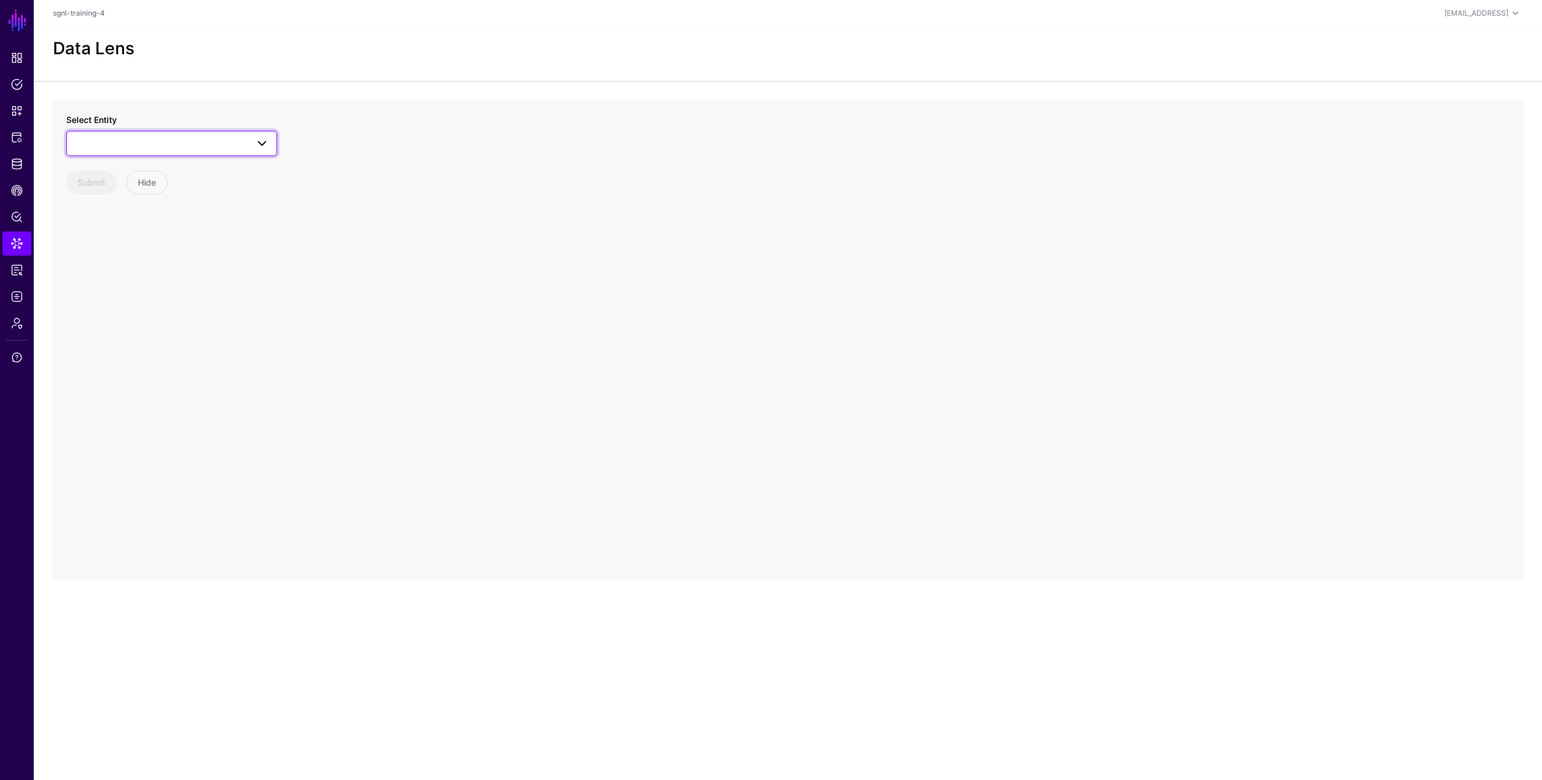
click at [236, 151] on link at bounding box center [171, 143] width 211 height 25
click at [110, 295] on button "User" at bounding box center [177, 302] width 199 height 19
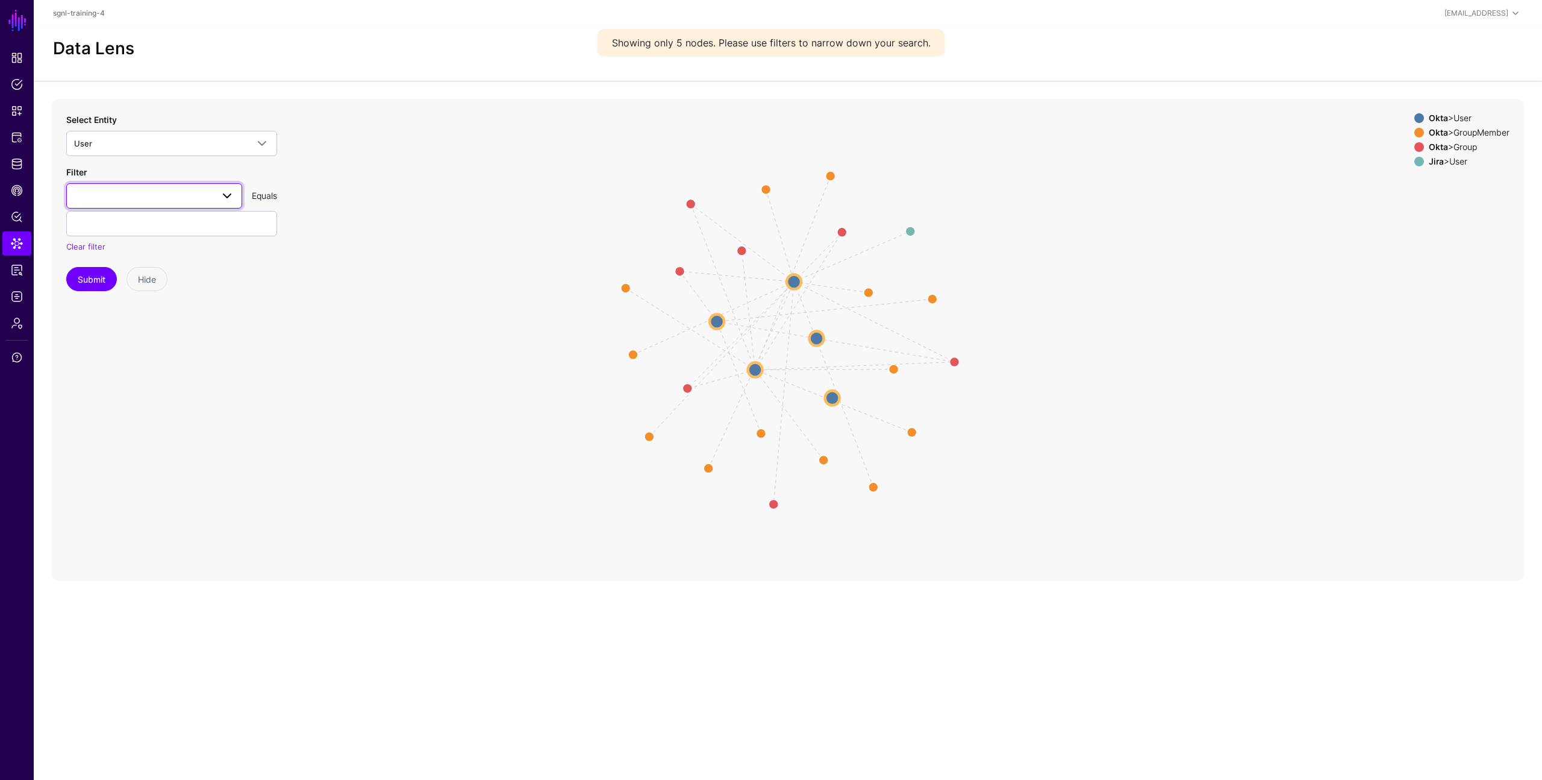
click at [229, 194] on span at bounding box center [227, 196] width 14 height 14
click at [130, 423] on div "profile__email" at bounding box center [154, 422] width 157 height 12
click at [134, 222] on input "text" at bounding box center [171, 223] width 211 height 25
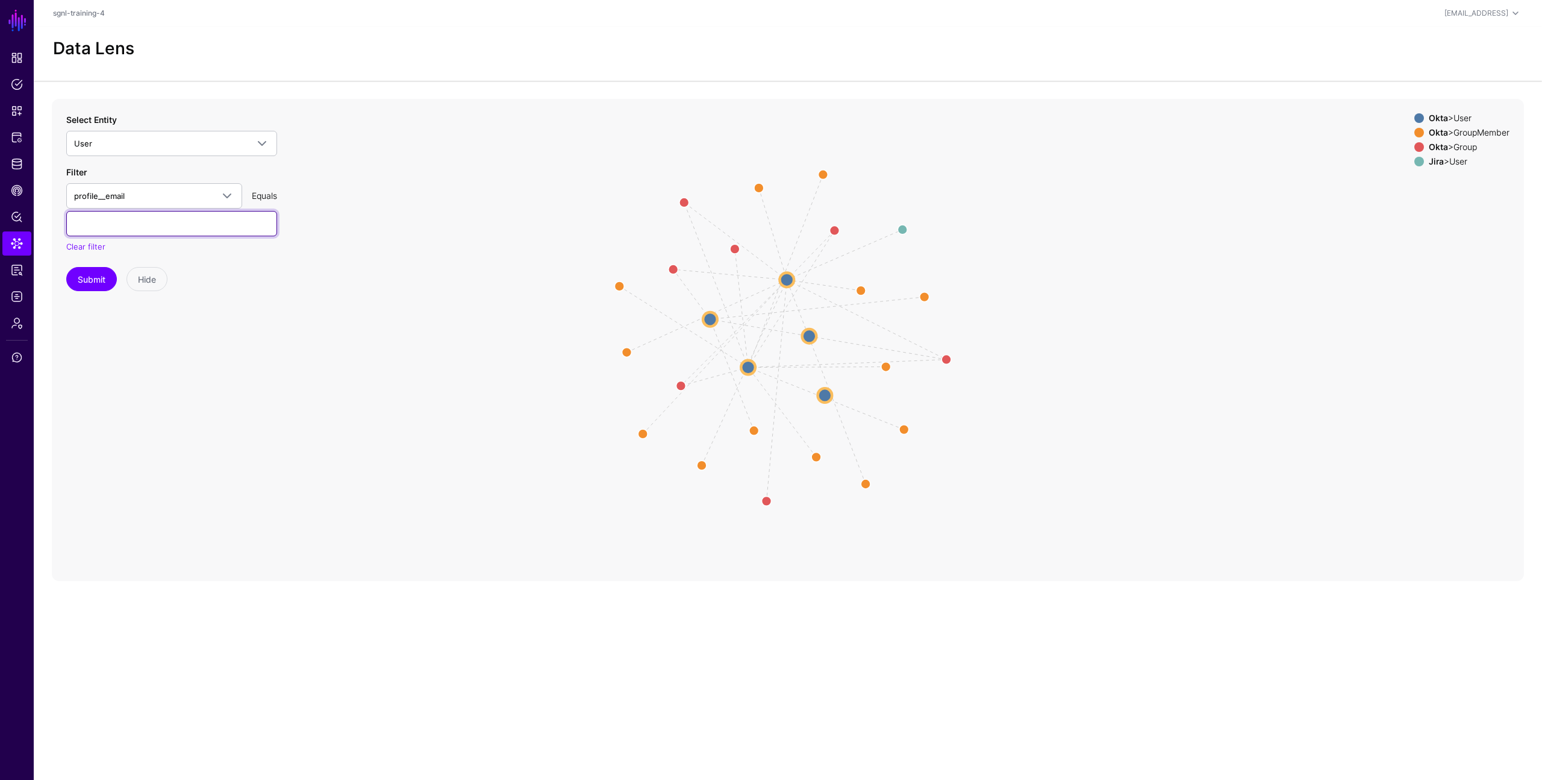
paste input "**********"
type input "**********"
click at [99, 269] on button "Submit" at bounding box center [91, 279] width 51 height 24
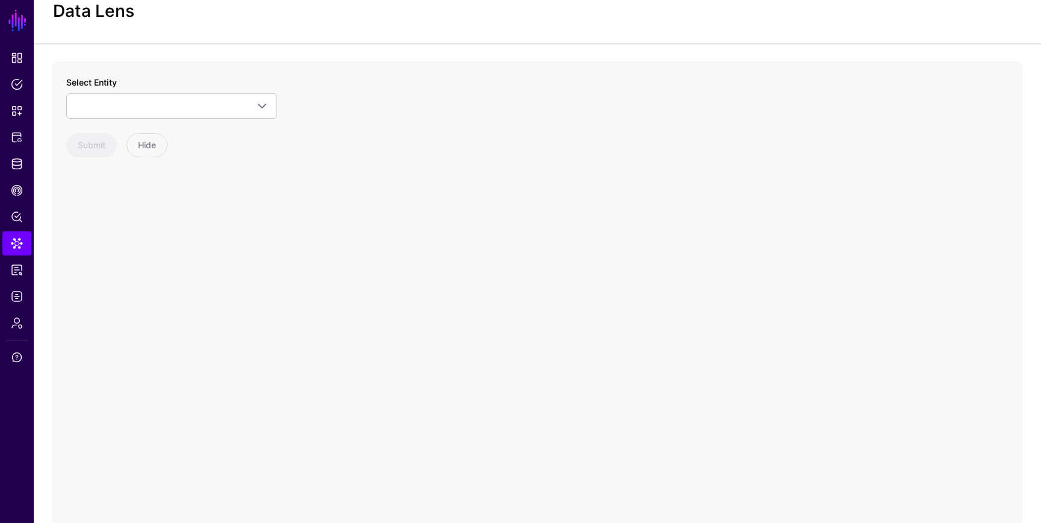
scroll to position [42, 0]
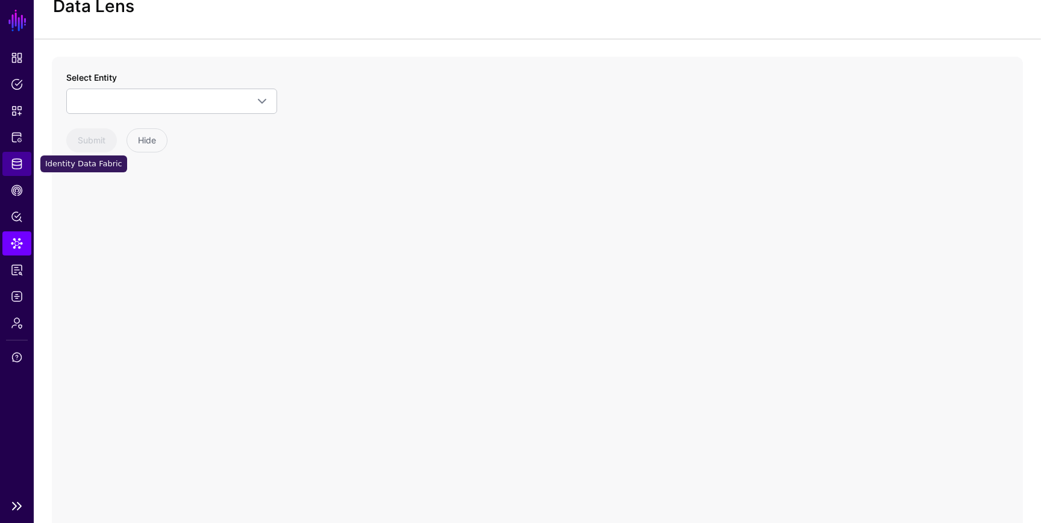
click at [14, 160] on span "Identity Data Fabric" at bounding box center [17, 164] width 12 height 12
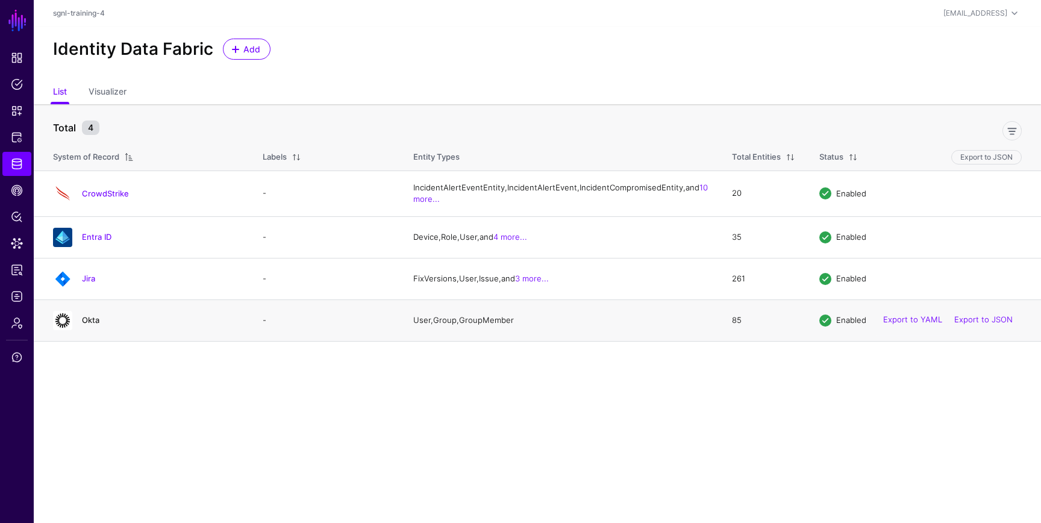
click at [95, 325] on link "Okta" at bounding box center [90, 320] width 17 height 10
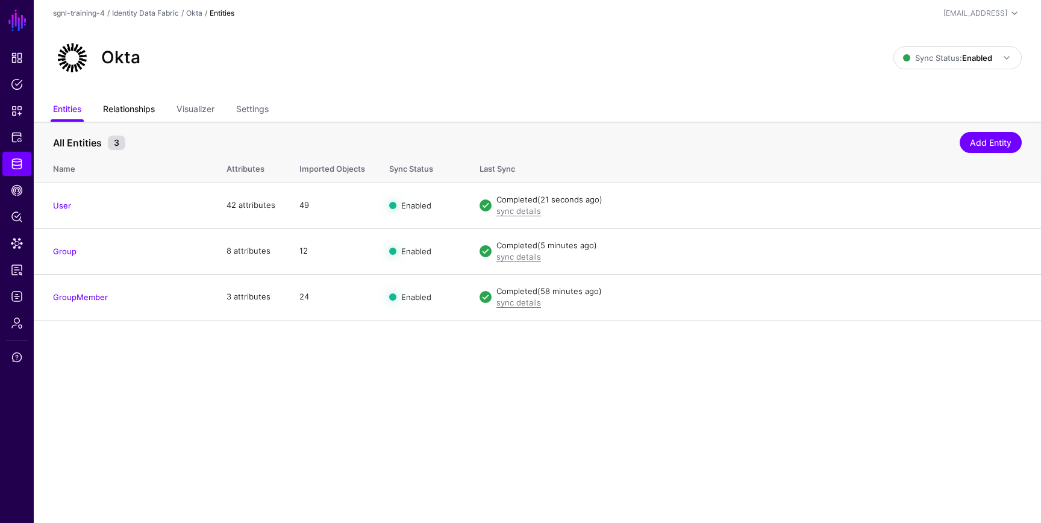
click at [142, 99] on link "Relationships" at bounding box center [129, 110] width 52 height 23
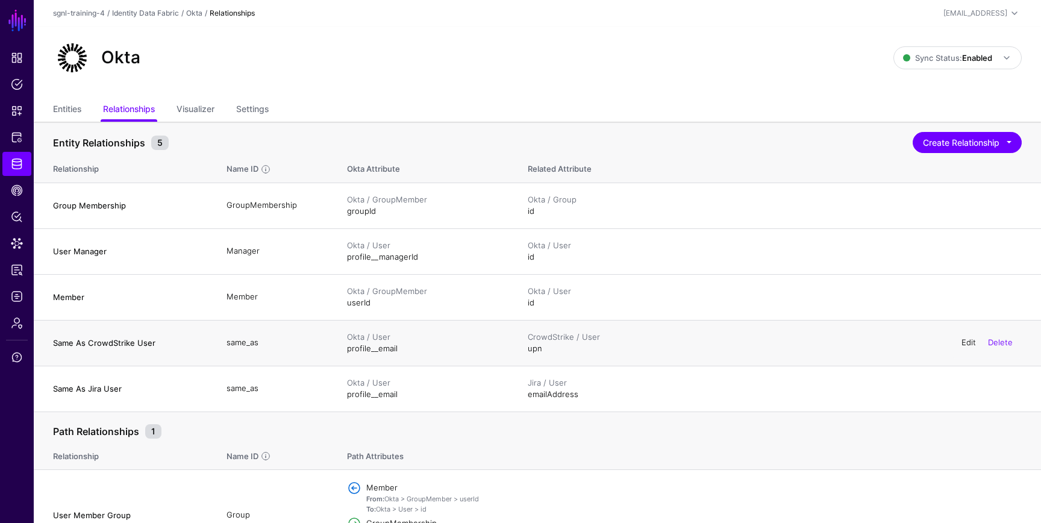
click at [975, 340] on link "Edit" at bounding box center [968, 342] width 14 height 10
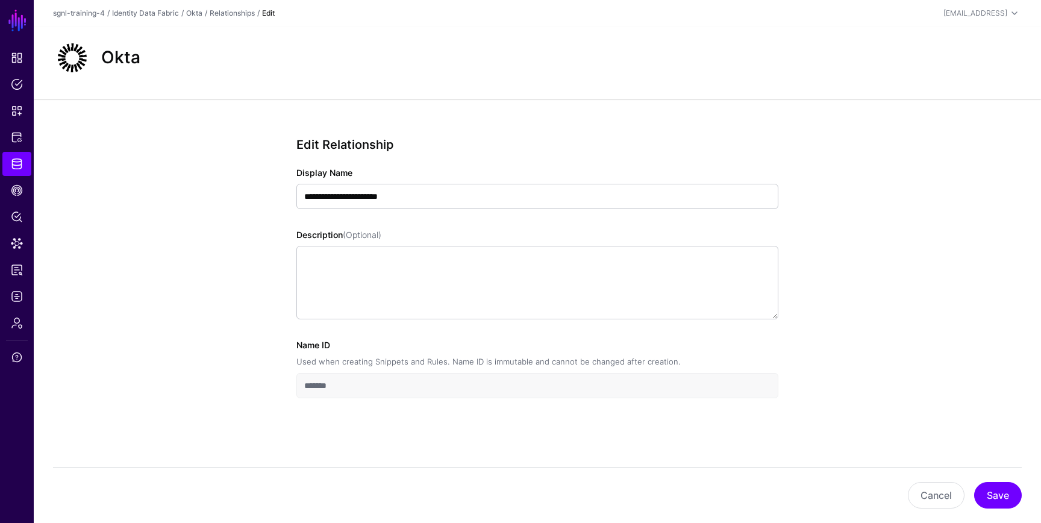
scroll to position [1, 0]
click at [942, 495] on button "Cancel" at bounding box center [936, 495] width 57 height 27
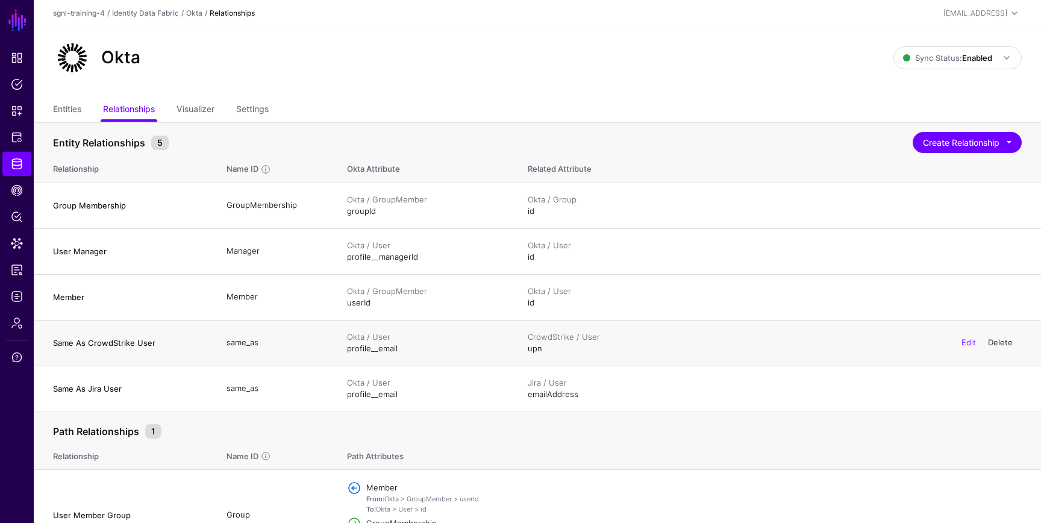
click at [1010, 341] on link "Delete" at bounding box center [1000, 342] width 25 height 10
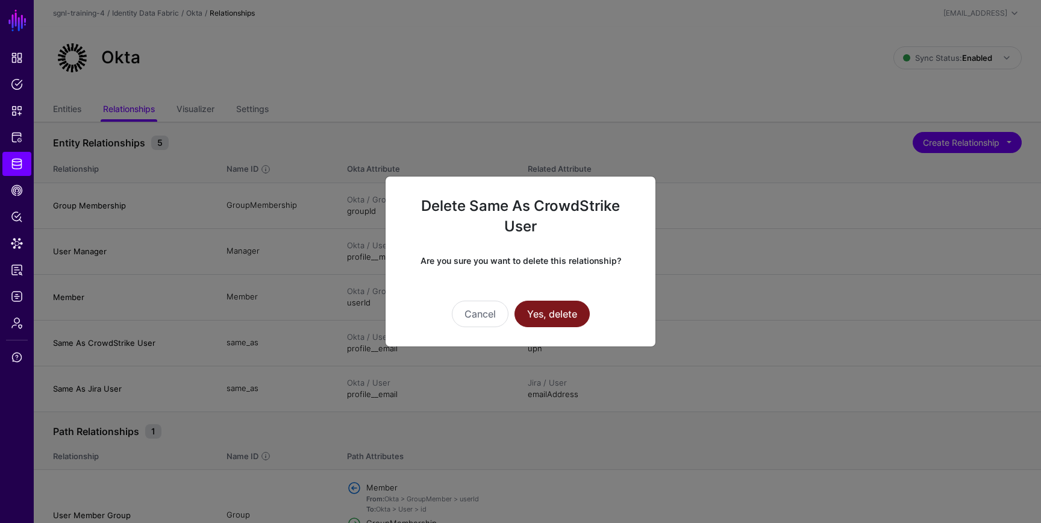
click at [566, 315] on button "Yes, delete" at bounding box center [551, 314] width 75 height 27
